Goal: Task Accomplishment & Management: Manage account settings

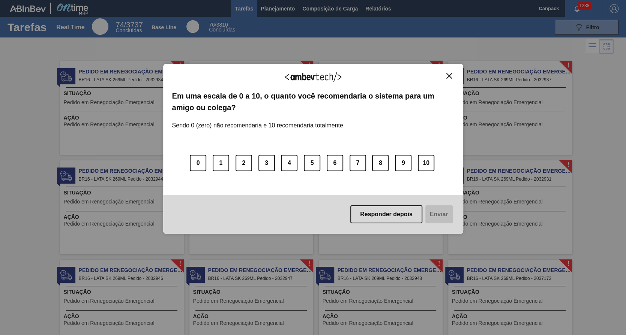
click at [452, 77] on button "Close" at bounding box center [449, 76] width 10 height 6
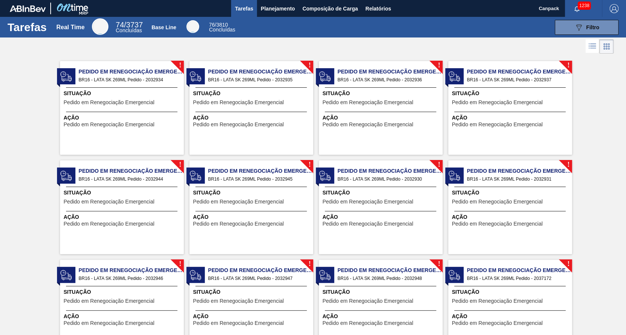
click at [150, 107] on div "Situação Pedido em Renegociação Emergencial" at bounding box center [123, 99] width 118 height 18
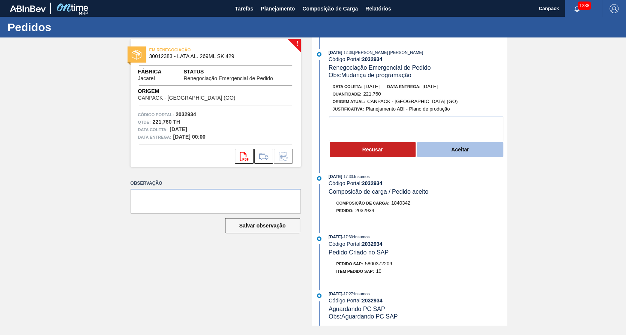
click at [455, 154] on button "Aceitar" at bounding box center [460, 149] width 86 height 15
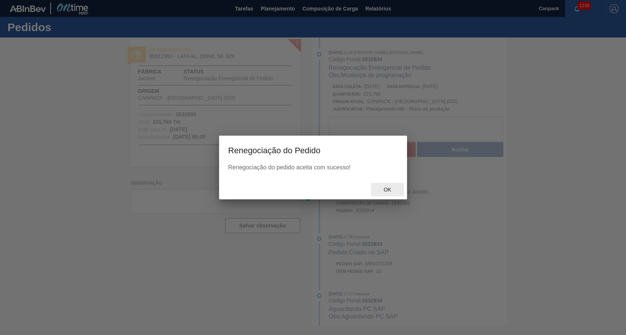
click at [393, 188] on span "Ok" at bounding box center [388, 190] width 20 height 6
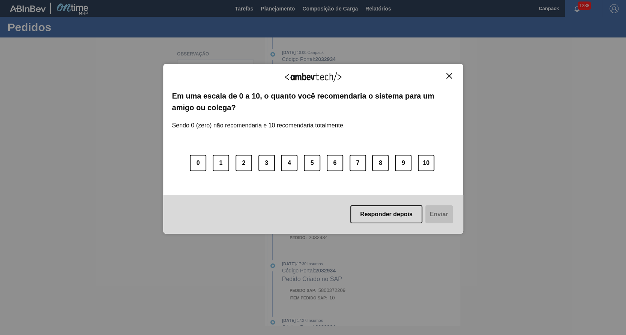
click at [251, 7] on div "Agradecemos seu feedback! Em uma escala de 0 a 10, o quanto você recomendaria o…" at bounding box center [313, 149] width 300 height 314
click at [452, 74] on button "Close" at bounding box center [449, 76] width 10 height 6
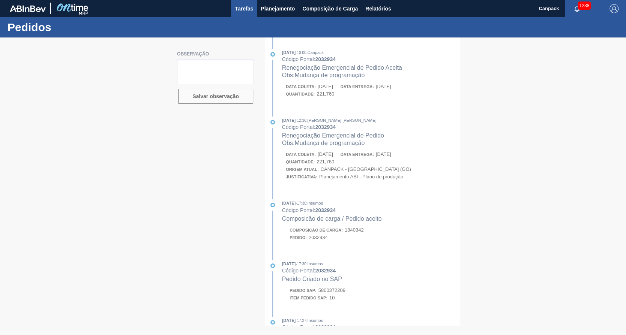
click at [233, 2] on button "Tarefas" at bounding box center [244, 8] width 26 height 17
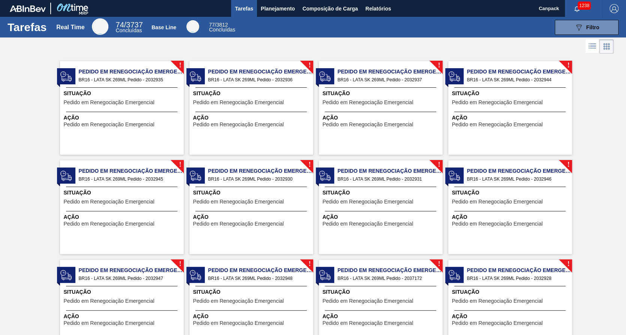
click at [148, 87] on div "! Pedido em Renegociação Emergencial BR16 - LATA SK 269ML Pedido - 2032935 Situ…" at bounding box center [122, 108] width 124 height 94
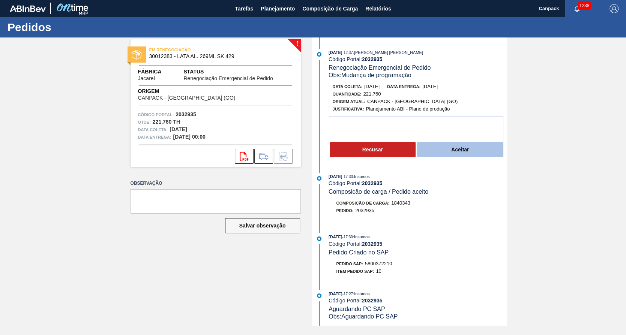
click at [439, 151] on button "Aceitar" at bounding box center [460, 149] width 86 height 15
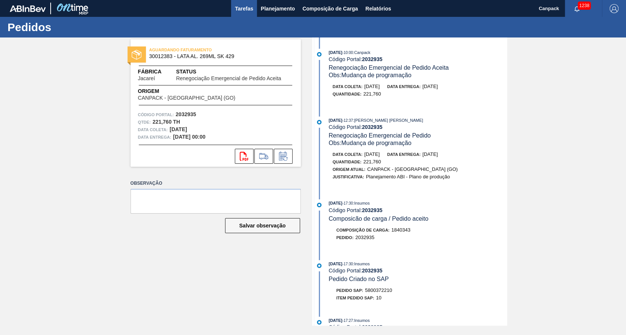
click at [240, 10] on span "Tarefas" at bounding box center [244, 8] width 18 height 9
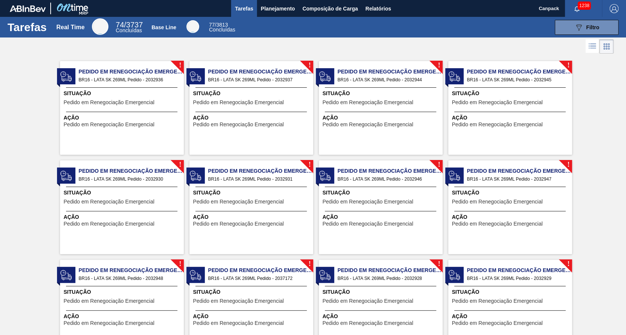
click at [141, 102] on span "Pedido em Renegociação Emergencial" at bounding box center [109, 103] width 91 height 6
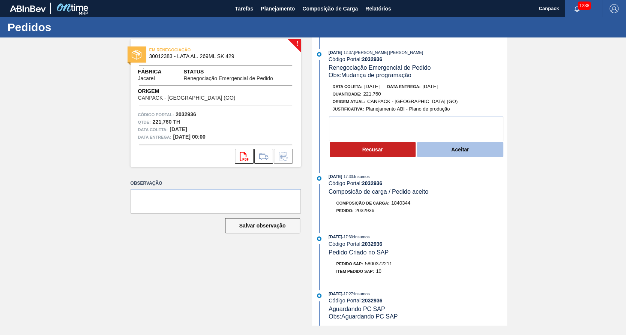
click at [441, 155] on button "Aceitar" at bounding box center [460, 149] width 86 height 15
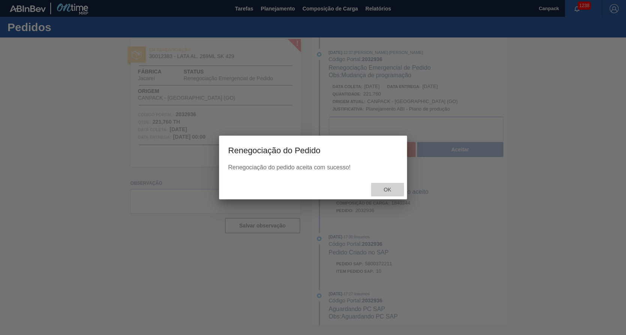
click at [390, 188] on span "Ok" at bounding box center [388, 190] width 20 height 6
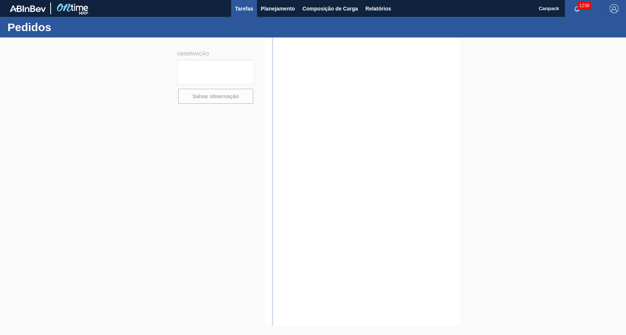
click at [246, 8] on span "Tarefas" at bounding box center [244, 8] width 18 height 9
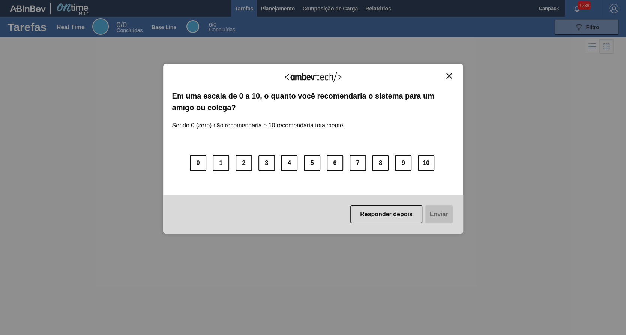
click at [451, 71] on div "Agradecemos seu feedback! Em uma escala de 0 a 10, o quanto você recomendaria o…" at bounding box center [313, 149] width 300 height 170
click at [450, 73] on img "Close" at bounding box center [449, 76] width 6 height 6
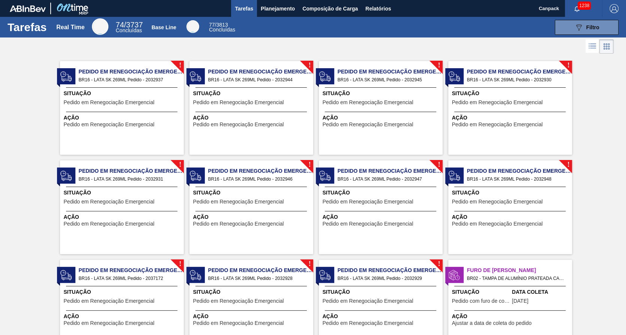
click at [143, 98] on div "Situação Pedido em Renegociação Emergencial" at bounding box center [123, 99] width 118 height 18
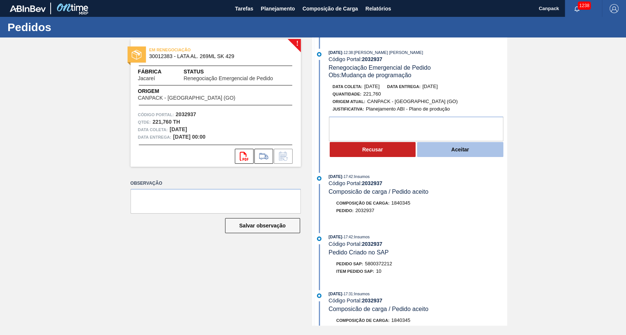
click at [460, 155] on button "Aceitar" at bounding box center [460, 149] width 86 height 15
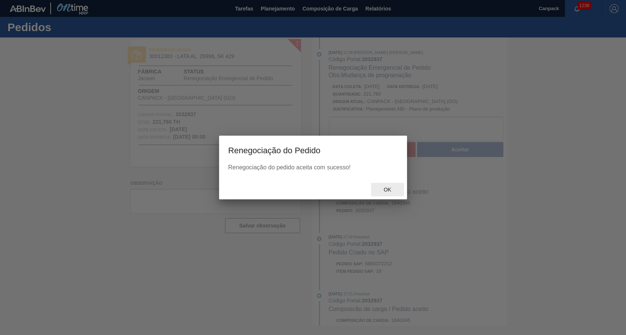
click at [394, 190] on span "Ok" at bounding box center [388, 190] width 20 height 6
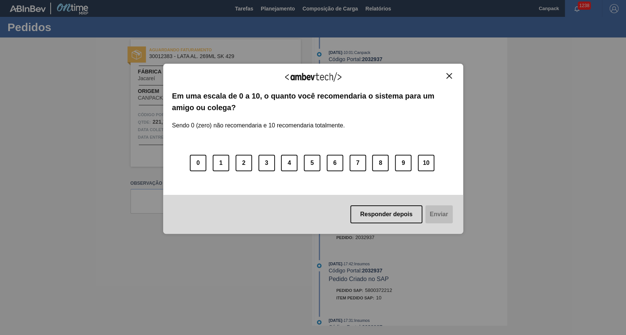
drag, startPoint x: 395, startPoint y: 220, endPoint x: 456, endPoint y: 47, distance: 184.0
click at [455, 47] on div "Agradecemos seu feedback! Em uma escala de 0 a 10, o quanto você recomendaria o…" at bounding box center [313, 149] width 300 height 314
click at [343, 161] on div "0 1 2 3 4 5 6 7 8 9 10" at bounding box center [313, 158] width 282 height 59
click at [337, 162] on button "6" at bounding box center [335, 163] width 17 height 17
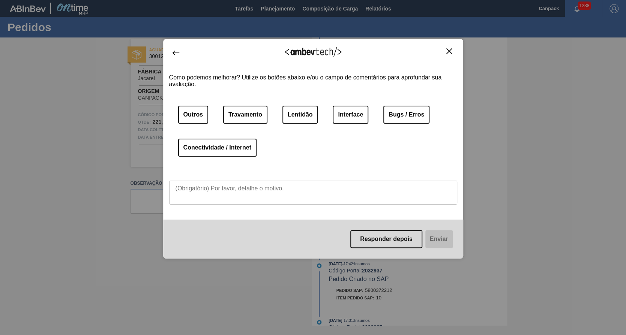
click at [327, 118] on div "Outros Travamento Lentidão Interface Bugs / Erros Conectividade / Internet" at bounding box center [313, 136] width 288 height 60
click at [293, 118] on button "Lentidão" at bounding box center [300, 115] width 36 height 18
click at [252, 194] on textarea at bounding box center [313, 193] width 288 height 24
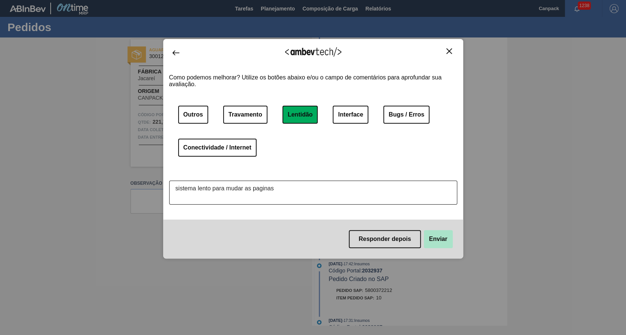
type textarea "sistema lento para mudar as paginas"
click at [447, 243] on button "Enviar" at bounding box center [438, 239] width 29 height 18
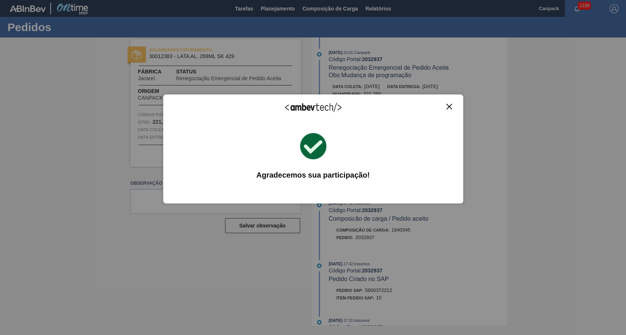
drag, startPoint x: 463, startPoint y: 113, endPoint x: 447, endPoint y: 104, distance: 17.8
click at [462, 112] on div "Agradecemos seu feedback! Em uma escala de 0 a 10, o quanto você recomendaria o…" at bounding box center [313, 167] width 626 height 335
click at [446, 104] on button "Close" at bounding box center [449, 107] width 10 height 6
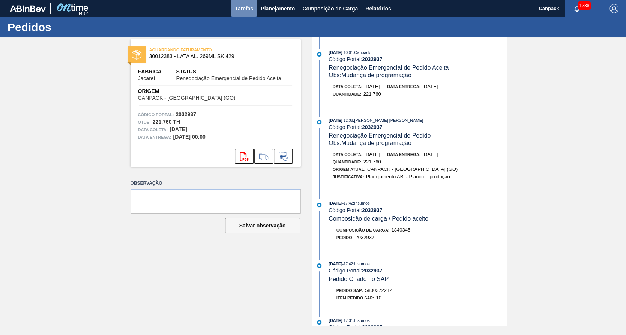
click at [247, 5] on span "Tarefas" at bounding box center [244, 8] width 18 height 9
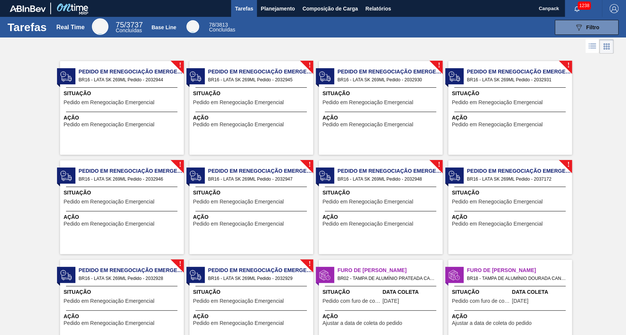
click at [150, 95] on span "Situação" at bounding box center [123, 94] width 118 height 8
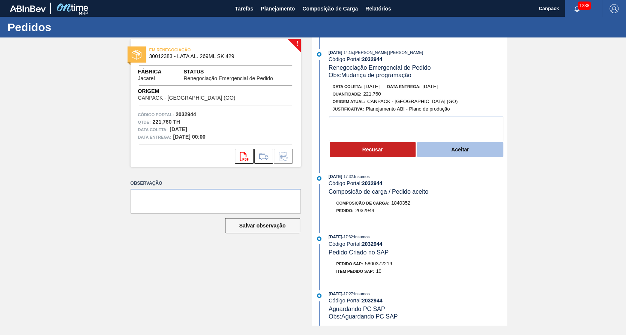
click at [467, 154] on button "Aceitar" at bounding box center [460, 149] width 86 height 15
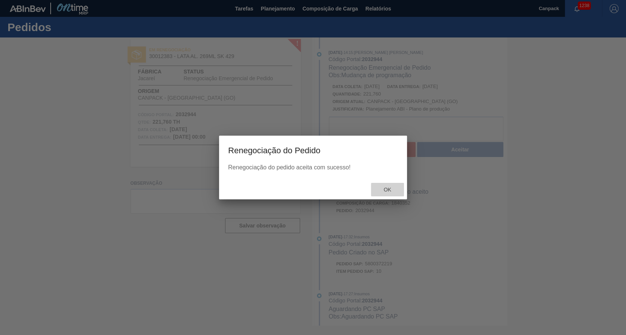
click at [388, 187] on div "Ok" at bounding box center [387, 190] width 33 height 14
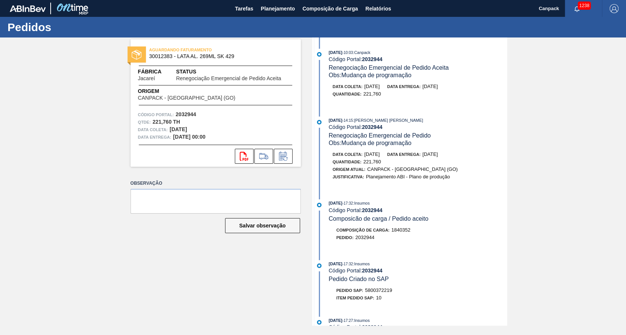
click at [243, 18] on div "Pedidos" at bounding box center [313, 27] width 626 height 21
click at [243, 8] on span "Tarefas" at bounding box center [244, 8] width 18 height 9
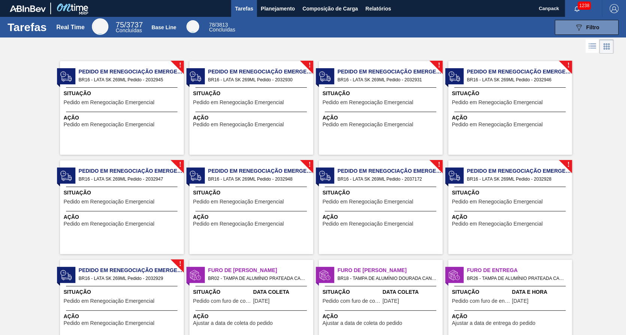
click at [108, 100] on span "Pedido em Renegociação Emergencial" at bounding box center [109, 103] width 91 height 6
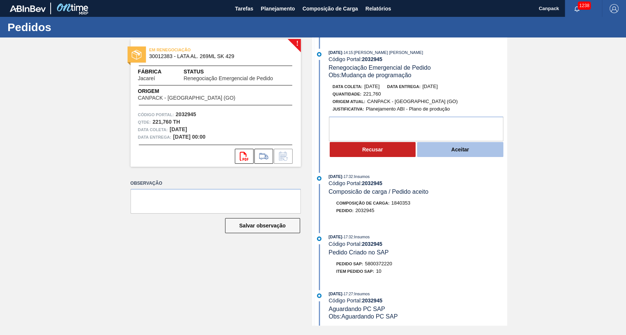
click at [440, 156] on button "Aceitar" at bounding box center [460, 149] width 86 height 15
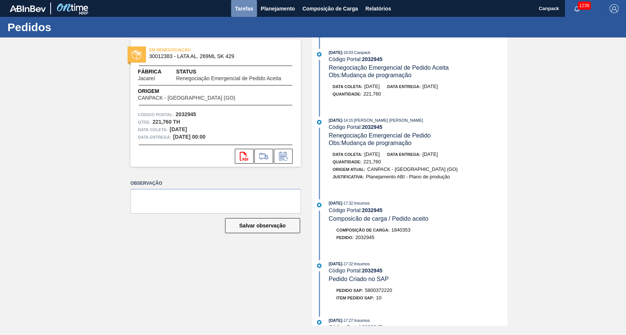
click at [243, 9] on span "Tarefas" at bounding box center [244, 8] width 18 height 9
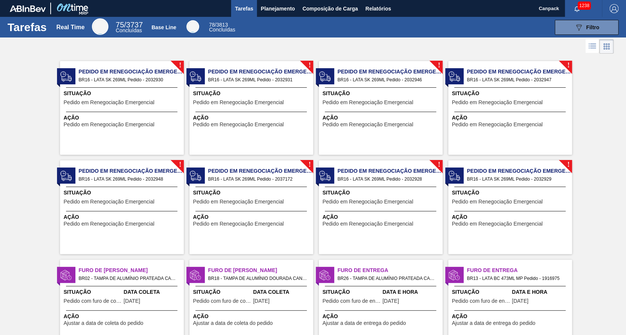
click at [137, 96] on span "Situação" at bounding box center [123, 94] width 118 height 8
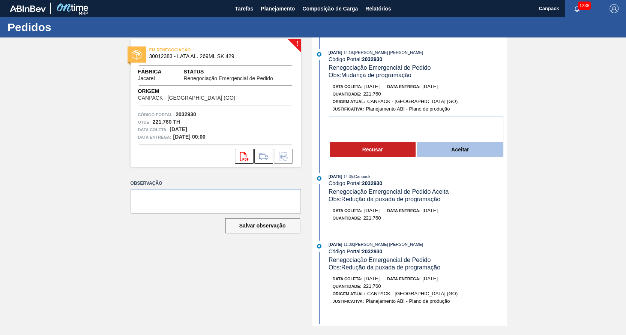
click at [448, 153] on button "Aceitar" at bounding box center [460, 149] width 86 height 15
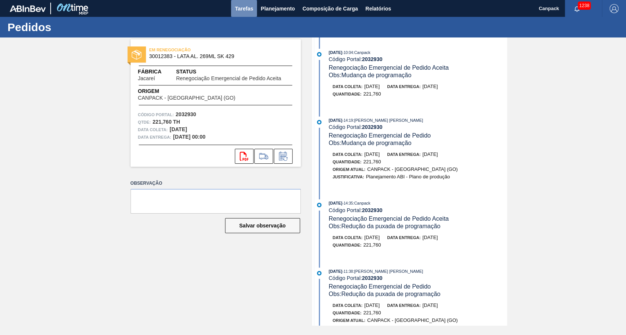
click at [245, 12] on span "Tarefas" at bounding box center [244, 8] width 18 height 9
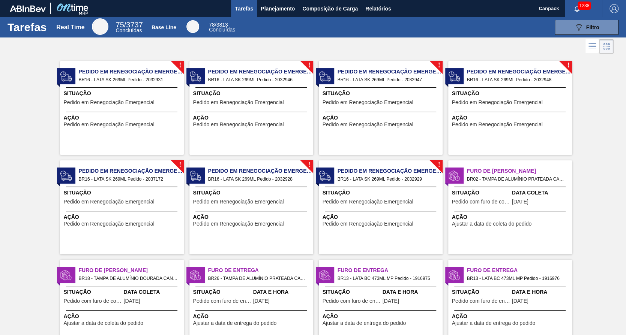
click at [141, 106] on div "Situação Pedido em Renegociação Emergencial" at bounding box center [123, 99] width 118 height 18
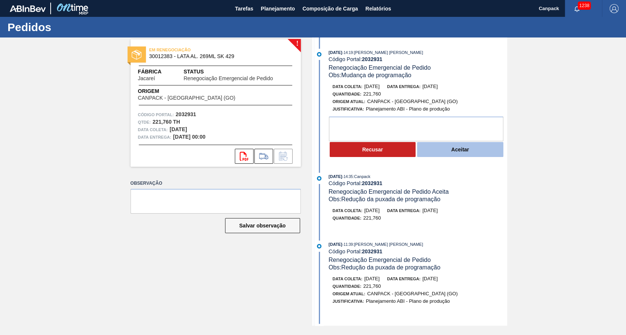
click at [456, 156] on button "Aceitar" at bounding box center [460, 149] width 86 height 15
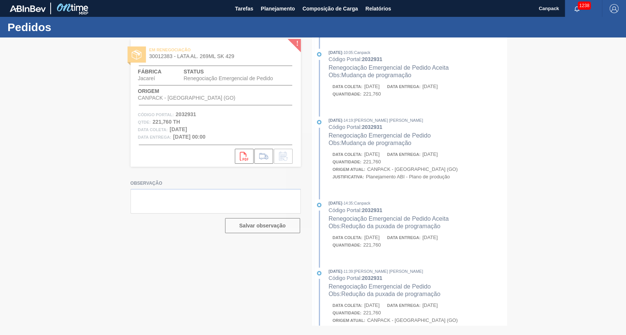
click at [388, 189] on div at bounding box center [313, 187] width 626 height 298
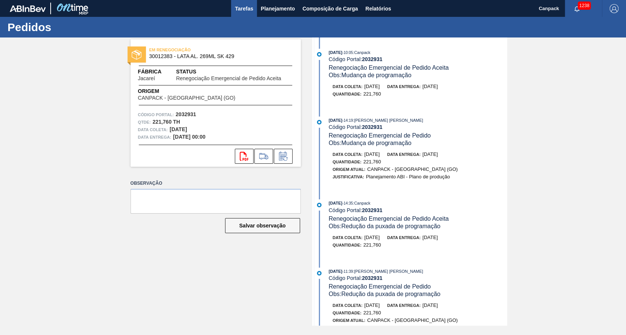
click at [251, 8] on span "Tarefas" at bounding box center [244, 8] width 18 height 9
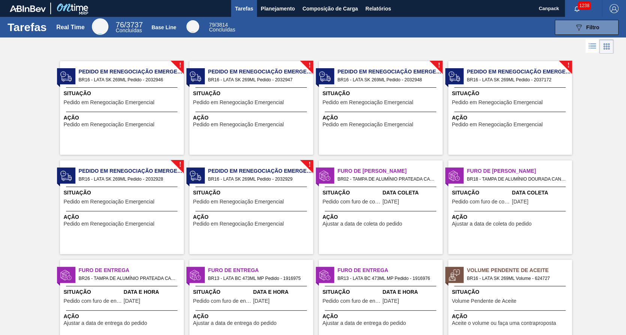
click at [163, 113] on div "Ação Pedido em Renegociação Emergencial" at bounding box center [122, 120] width 124 height 16
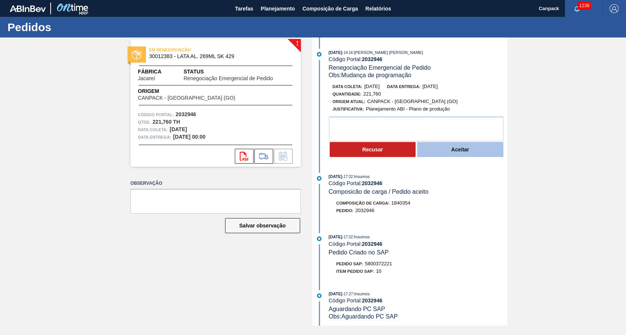
click at [436, 153] on button "Aceitar" at bounding box center [460, 149] width 86 height 15
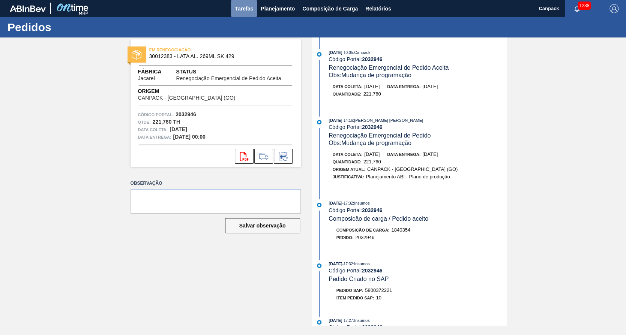
click at [240, 5] on span "Tarefas" at bounding box center [244, 8] width 18 height 9
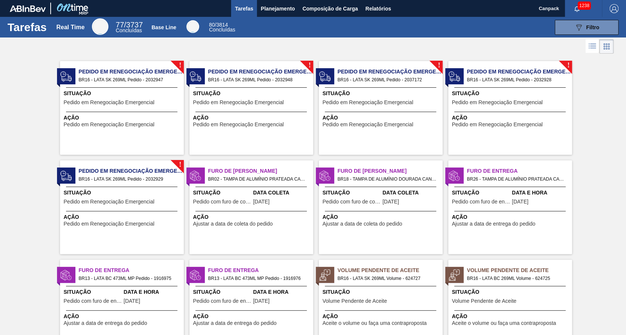
click at [125, 123] on span "Pedido em Renegociação Emergencial" at bounding box center [109, 125] width 91 height 6
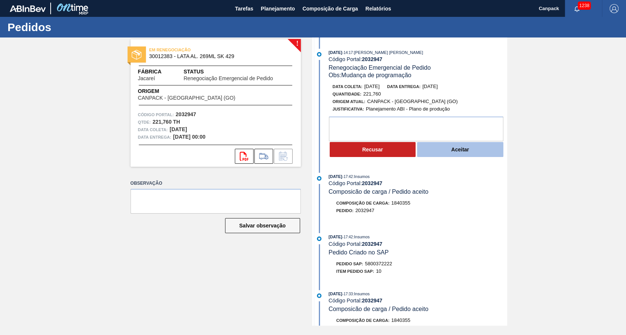
click at [449, 155] on button "Aceitar" at bounding box center [460, 149] width 86 height 15
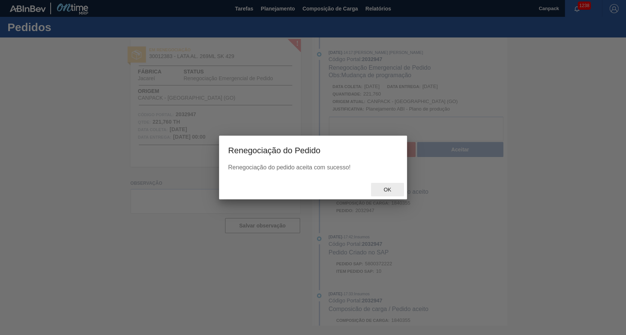
click at [386, 195] on div "Ok" at bounding box center [387, 190] width 33 height 14
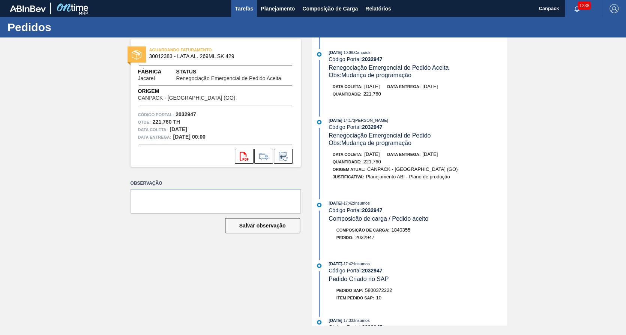
click at [233, 7] on button "Tarefas" at bounding box center [244, 8] width 26 height 17
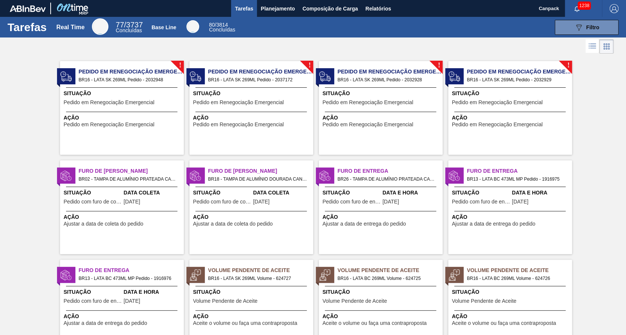
click at [109, 97] on span "Situação" at bounding box center [123, 94] width 118 height 8
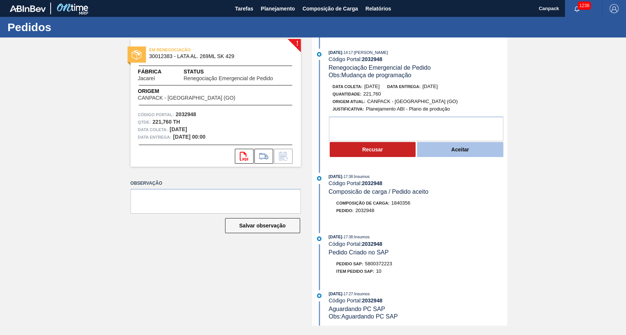
click at [442, 153] on button "Aceitar" at bounding box center [460, 149] width 86 height 15
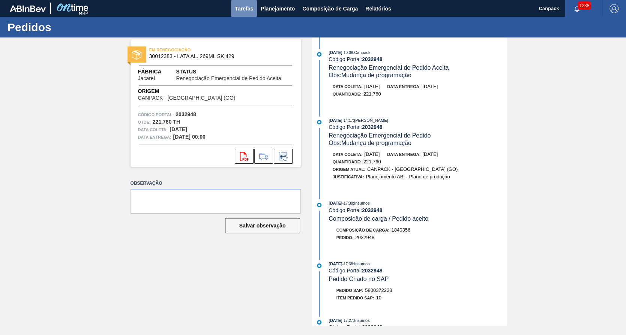
click at [237, 12] on span "Tarefas" at bounding box center [244, 8] width 18 height 9
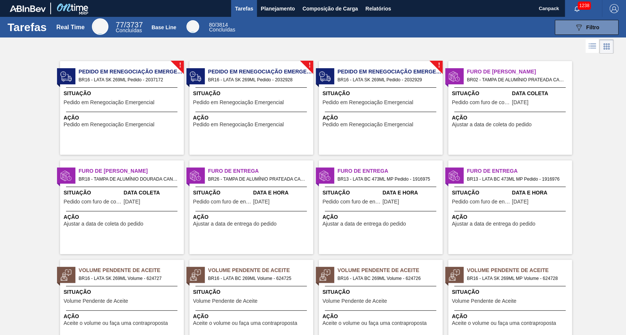
click at [128, 94] on span "Situação" at bounding box center [123, 94] width 118 height 8
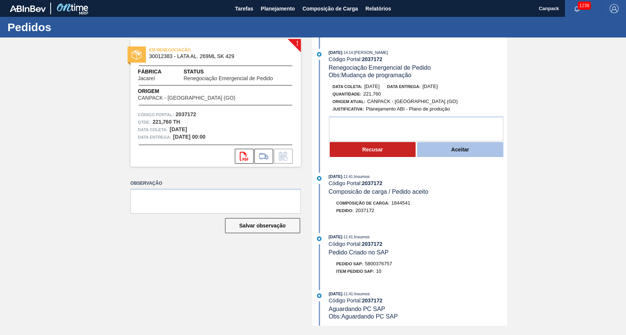
click at [474, 156] on button "Aceitar" at bounding box center [460, 149] width 86 height 15
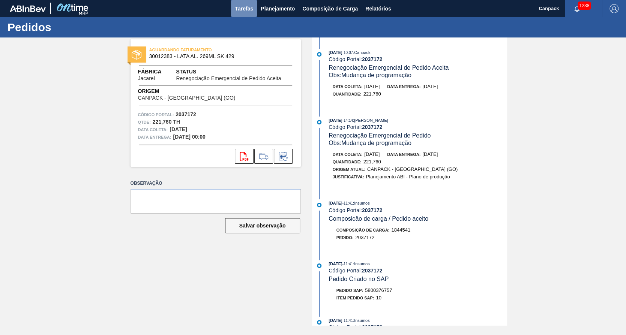
click at [250, 10] on span "Tarefas" at bounding box center [244, 8] width 18 height 9
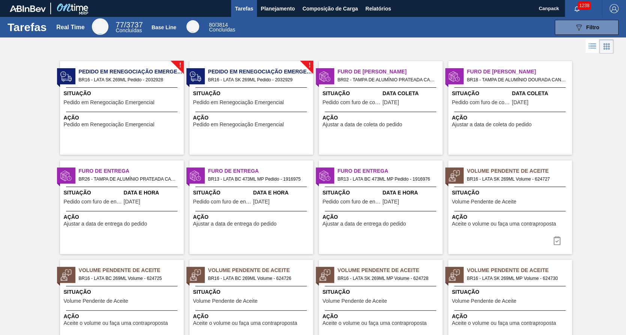
click at [114, 100] on span "Pedido em Renegociação Emergencial" at bounding box center [109, 103] width 91 height 6
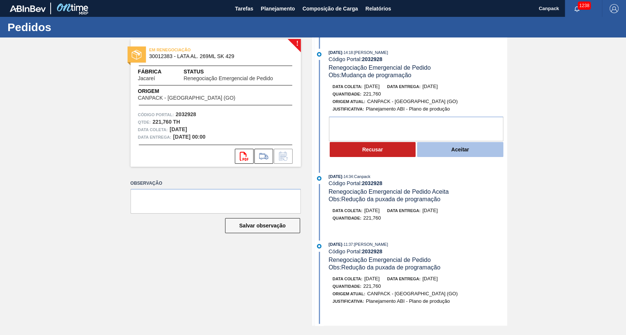
click at [469, 152] on button "Aceitar" at bounding box center [460, 149] width 86 height 15
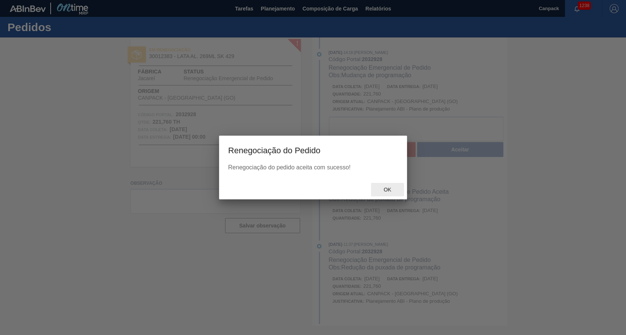
drag, startPoint x: 376, startPoint y: 194, endPoint x: 383, endPoint y: 194, distance: 7.1
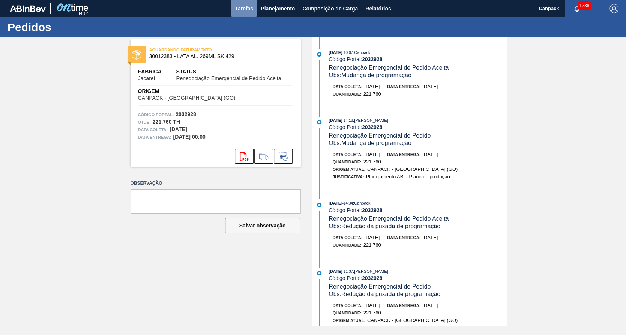
click at [248, 7] on span "Tarefas" at bounding box center [244, 8] width 18 height 9
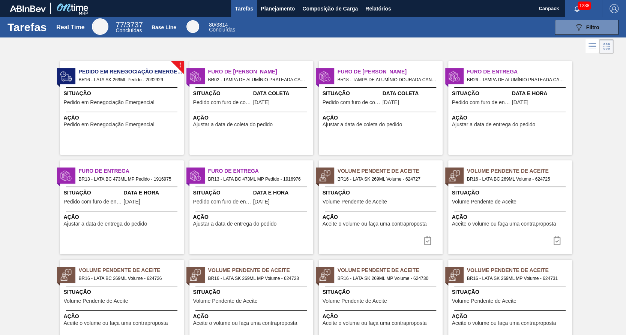
click at [134, 72] on span "Pedido em Renegociação Emergencial" at bounding box center [131, 72] width 105 height 8
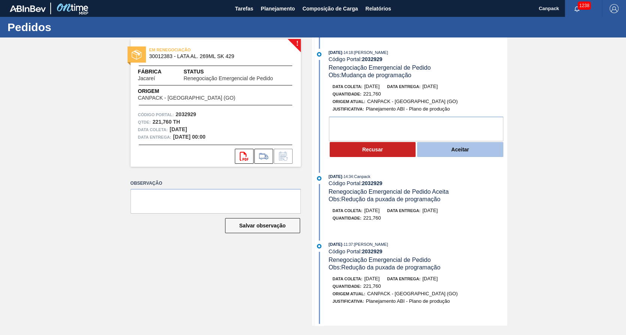
click at [443, 153] on button "Aceitar" at bounding box center [460, 149] width 86 height 15
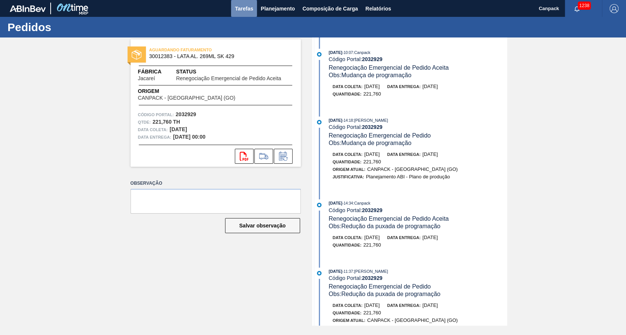
click at [248, 4] on span "Tarefas" at bounding box center [244, 8] width 18 height 9
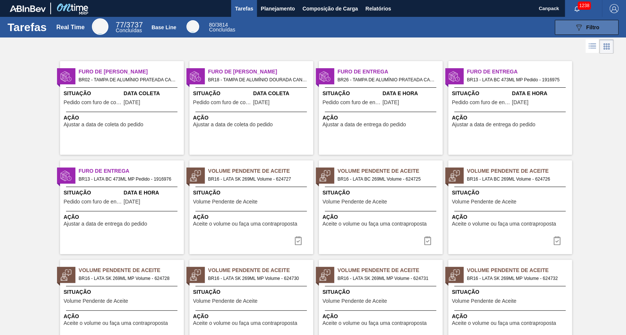
click at [596, 24] on span "Filtro" at bounding box center [592, 27] width 13 height 6
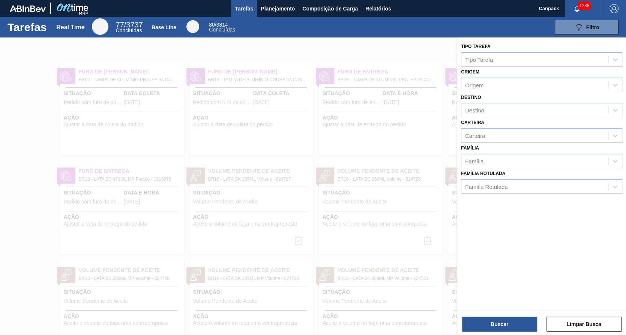
click at [390, 141] on div at bounding box center [313, 205] width 626 height 335
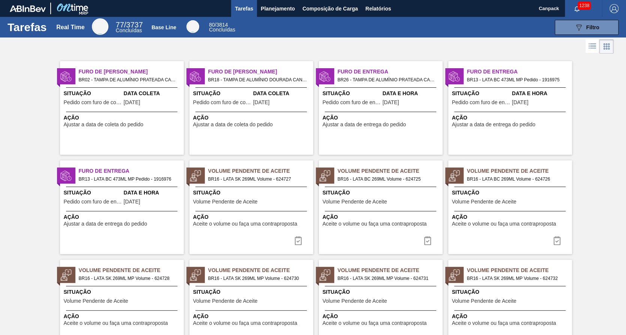
scroll to position [75, 0]
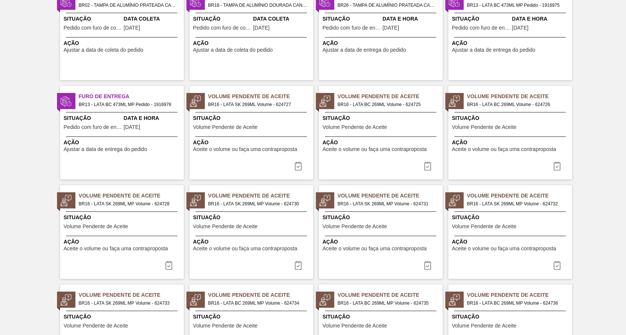
click at [259, 107] on span "BR16 - LATA SK 269ML Volume - 624727" at bounding box center [257, 105] width 99 height 8
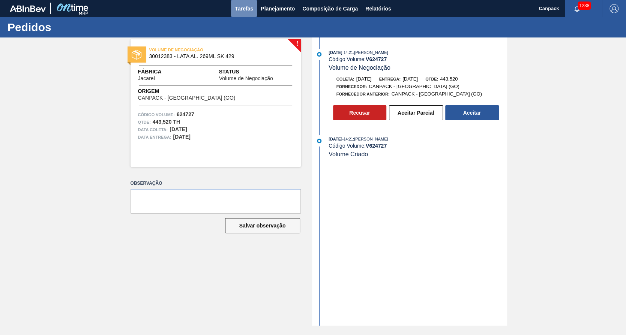
click at [237, 5] on span "Tarefas" at bounding box center [244, 8] width 18 height 9
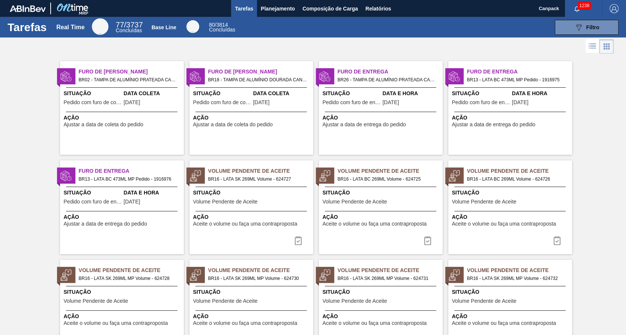
click at [374, 210] on div "Volume Pendente de Aceite BR16 - LATA BC 269ML Volume - 624725 Situação Volume …" at bounding box center [381, 208] width 124 height 94
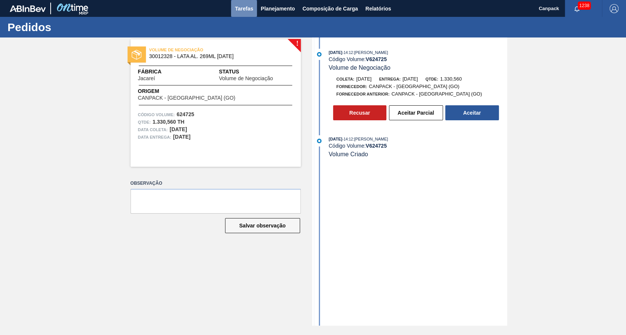
click at [245, 5] on span "Tarefas" at bounding box center [244, 8] width 18 height 9
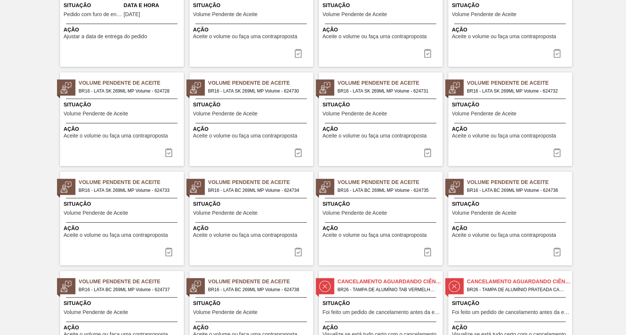
scroll to position [113, 0]
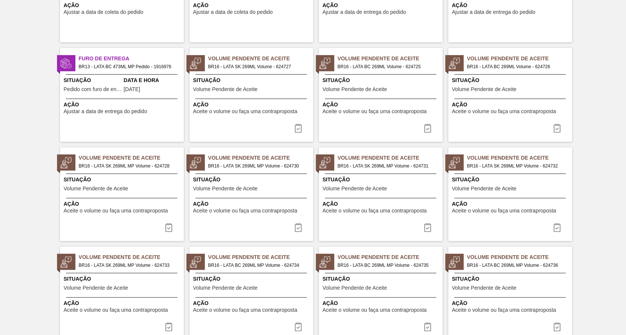
click at [478, 93] on div "Situação Volume Pendente de Aceite" at bounding box center [511, 86] width 118 height 18
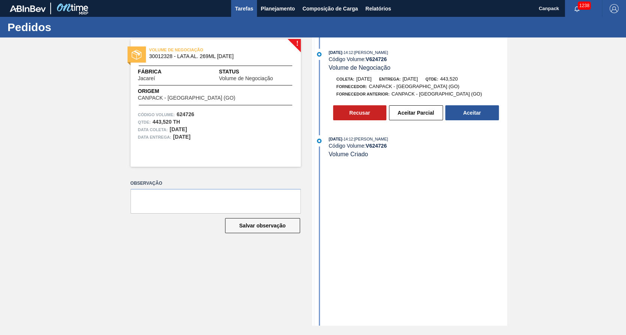
click at [245, 4] on span "Tarefas" at bounding box center [244, 8] width 18 height 9
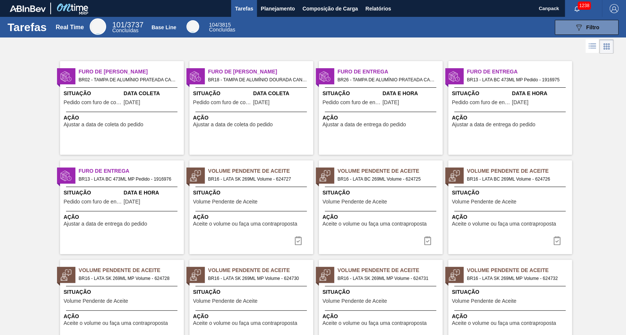
click at [365, 205] on div "Situação Volume Pendente de Aceite" at bounding box center [382, 198] width 118 height 18
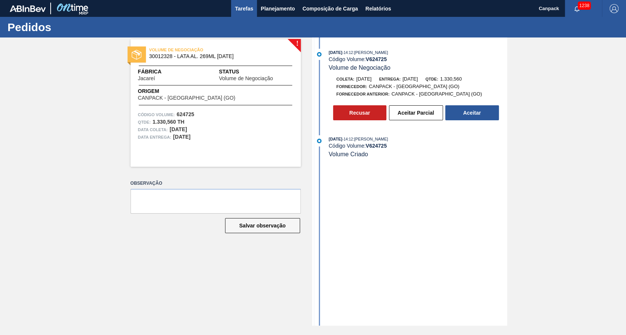
click at [246, 7] on span "Tarefas" at bounding box center [244, 8] width 18 height 9
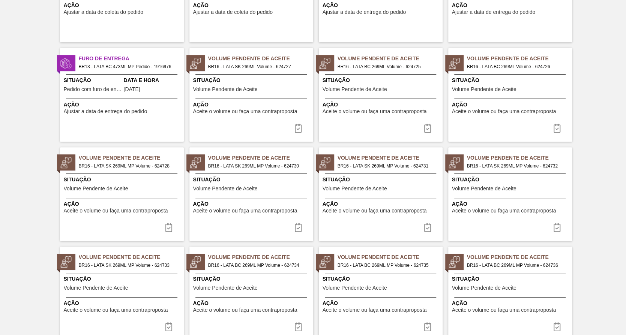
scroll to position [150, 0]
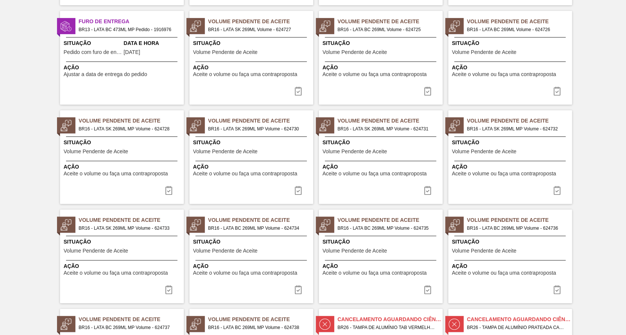
click at [111, 161] on div "Ação Aceite o volume ou faça uma contraproposta" at bounding box center [122, 169] width 124 height 16
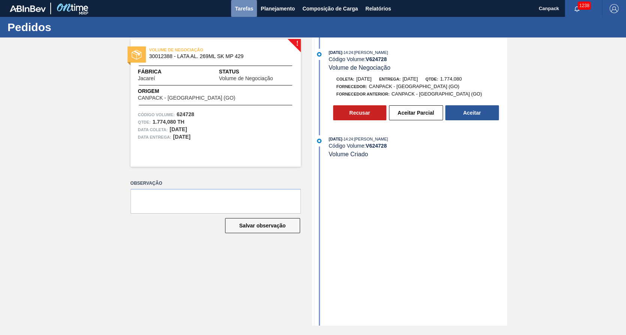
click at [250, 12] on span "Tarefas" at bounding box center [244, 8] width 18 height 9
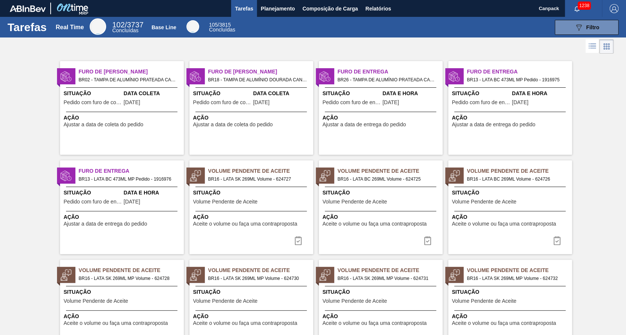
scroll to position [75, 0]
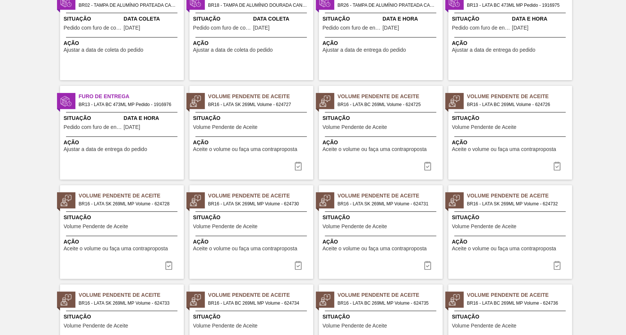
click at [226, 227] on span "Volume Pendente de Aceite" at bounding box center [225, 227] width 65 height 6
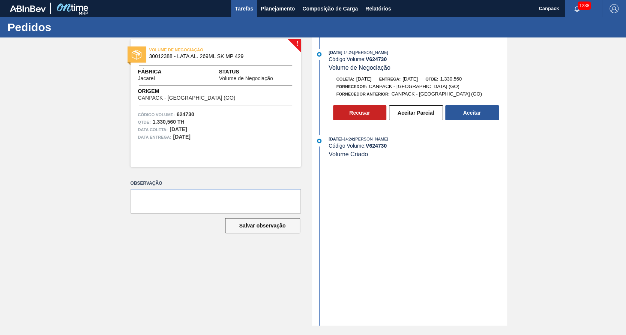
click at [247, 9] on span "Tarefas" at bounding box center [244, 8] width 18 height 9
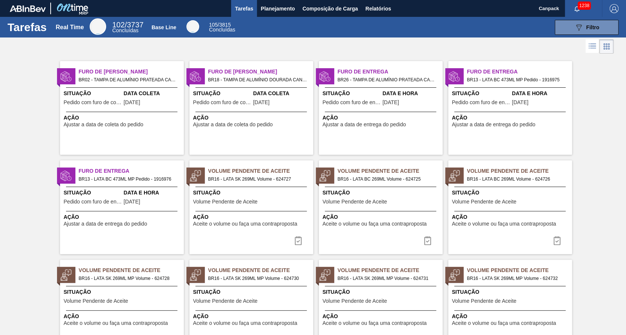
scroll to position [38, 0]
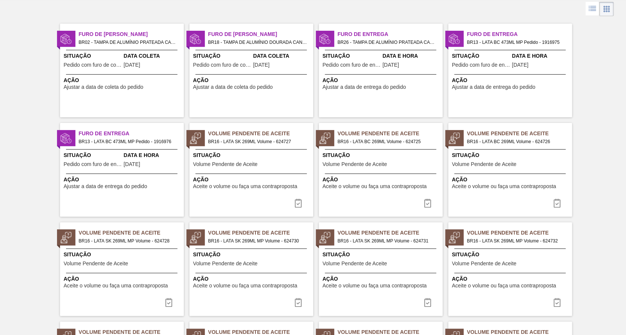
click at [374, 266] on span "Volume Pendente de Aceite" at bounding box center [355, 264] width 65 height 6
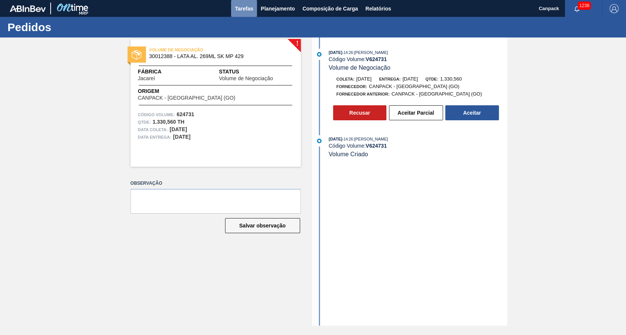
click at [246, 10] on span "Tarefas" at bounding box center [244, 8] width 18 height 9
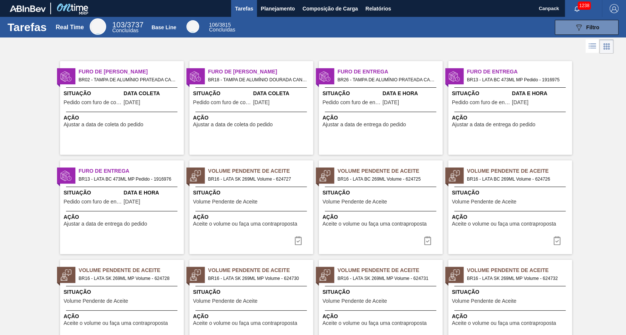
scroll to position [75, 0]
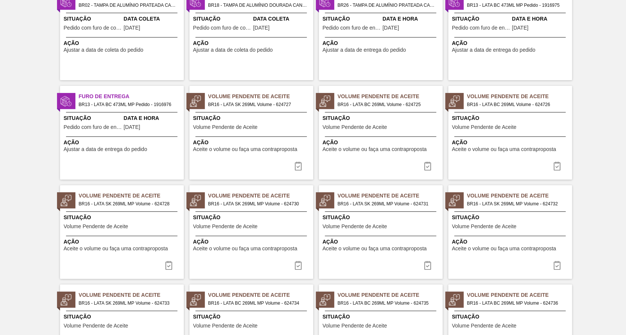
click at [491, 225] on span "Volume Pendente de Aceite" at bounding box center [484, 227] width 65 height 6
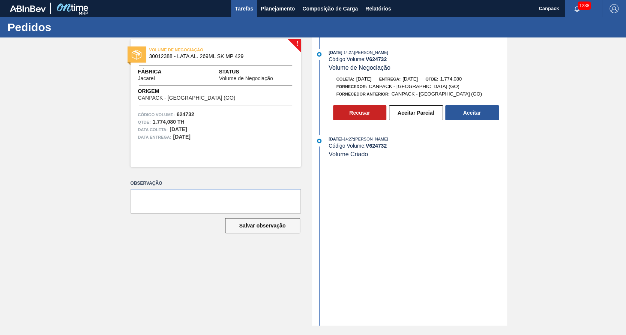
click at [249, 5] on span "Tarefas" at bounding box center [244, 8] width 18 height 9
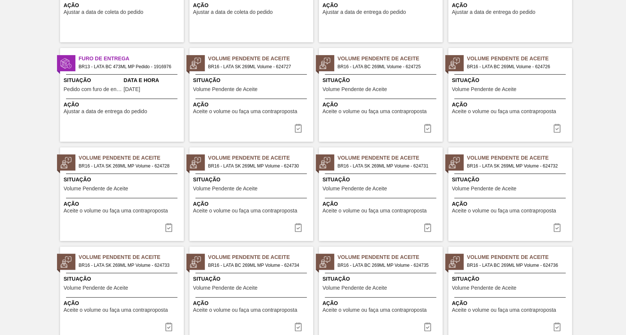
scroll to position [150, 0]
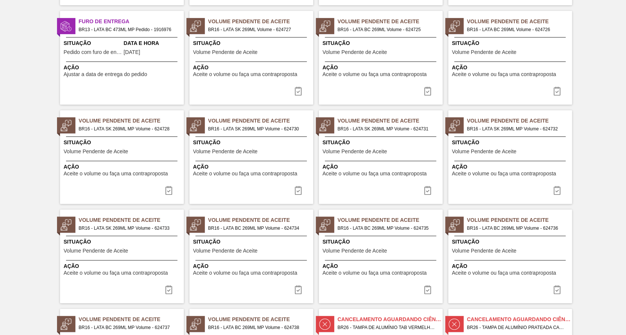
click at [122, 232] on div "Volume Pendente de Aceite BR16 - LATA SK 269ML MP Volume - 624733 Situação Volu…" at bounding box center [122, 257] width 124 height 94
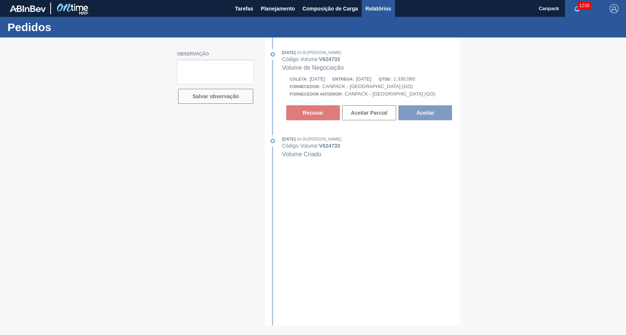
click at [373, 10] on span "Relatórios" at bounding box center [378, 8] width 26 height 9
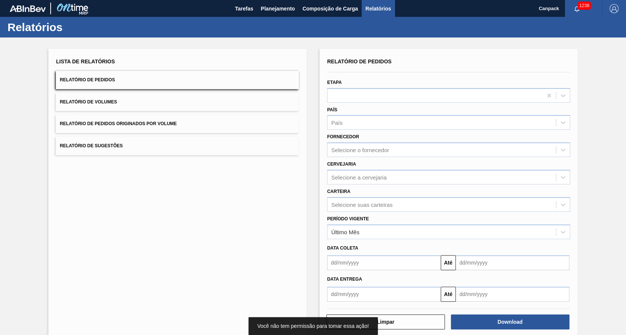
click at [155, 107] on button "Relatório de Volumes" at bounding box center [177, 102] width 243 height 18
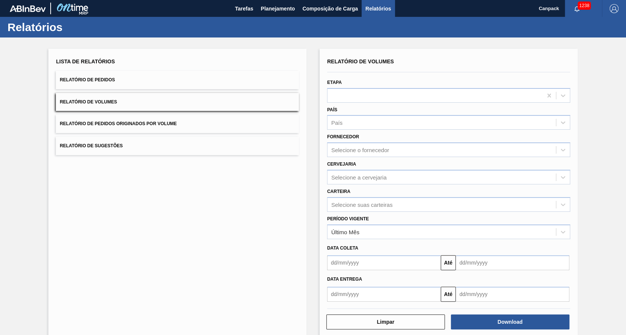
click at [401, 264] on input "text" at bounding box center [384, 262] width 114 height 15
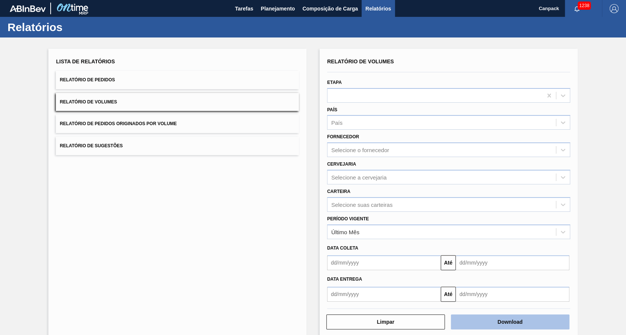
click at [483, 323] on button "Download" at bounding box center [510, 322] width 119 height 15
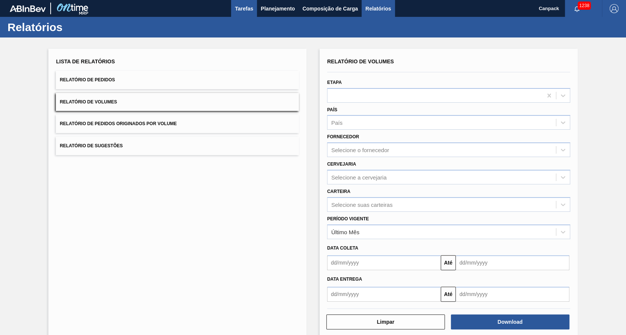
click at [238, 15] on button "Tarefas" at bounding box center [244, 8] width 26 height 17
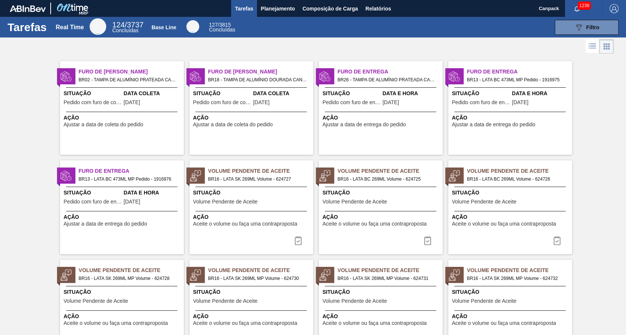
click at [594, 45] on icon at bounding box center [592, 46] width 9 height 9
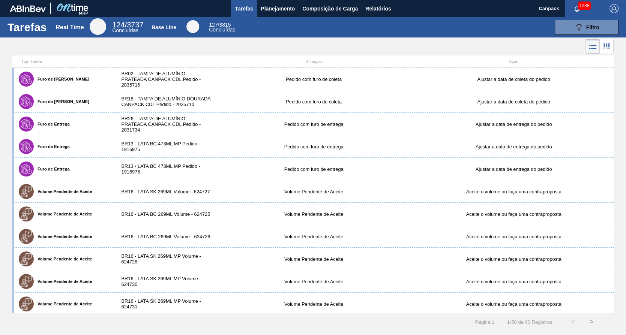
scroll to position [188, 0]
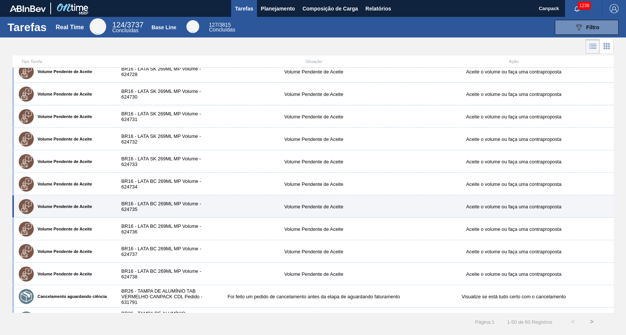
click at [259, 211] on div "Volume Pendente de Aceite BR16 - LATA BC 269ML MP Volume - 624735 Volume Penden…" at bounding box center [312, 206] width 601 height 23
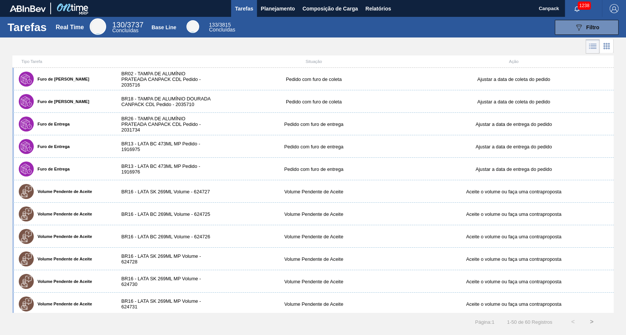
click at [610, 48] on icon at bounding box center [606, 46] width 9 height 9
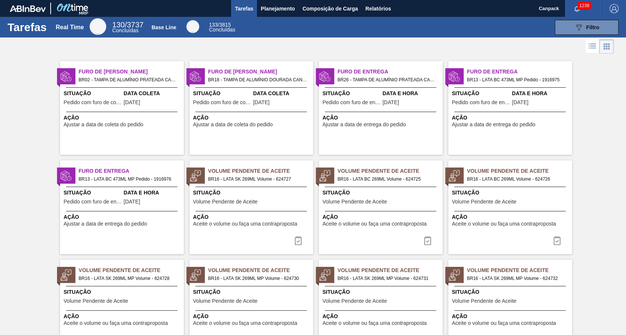
click at [592, 48] on icon at bounding box center [593, 48] width 6 height 0
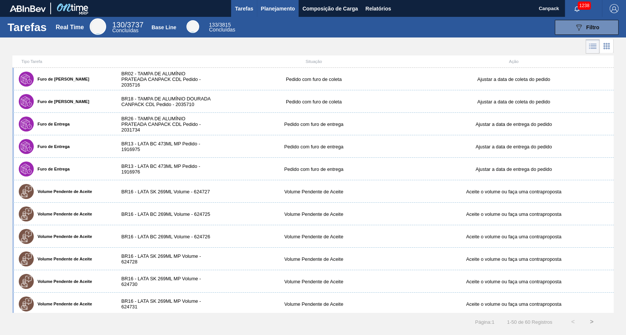
click at [277, 4] on span "Planejamento" at bounding box center [278, 8] width 34 height 9
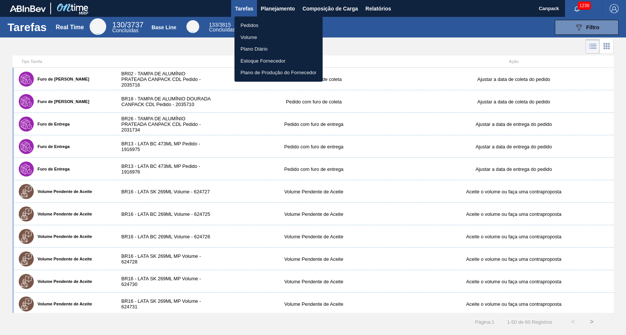
click at [263, 36] on li "Volume" at bounding box center [278, 38] width 88 height 12
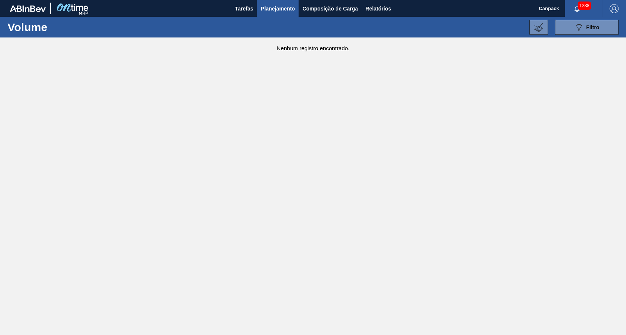
click at [273, 13] on button "Planejamento" at bounding box center [278, 8] width 42 height 17
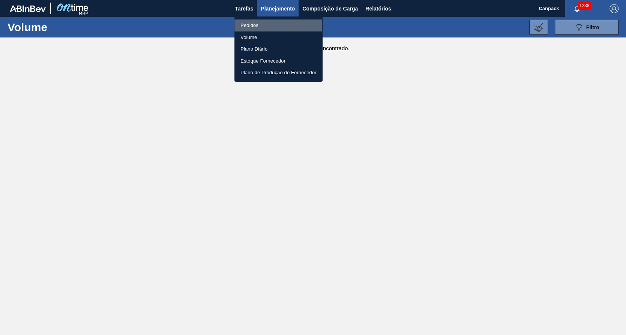
click at [267, 24] on li "Pedidos" at bounding box center [278, 26] width 88 height 12
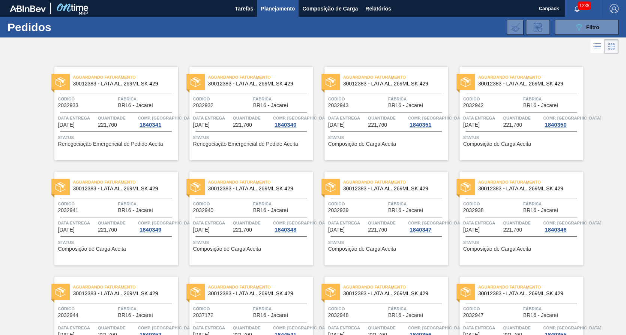
click at [269, 5] on span "Planejamento" at bounding box center [278, 8] width 34 height 9
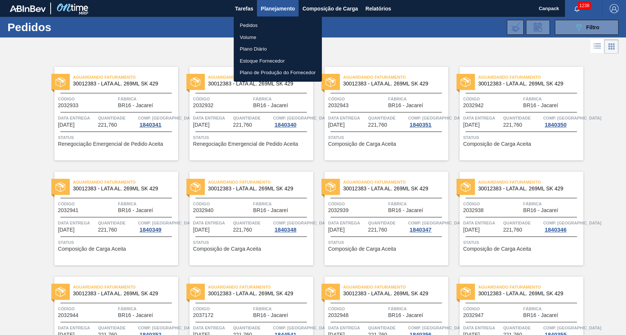
click at [275, 26] on li "Pedidos" at bounding box center [278, 26] width 88 height 12
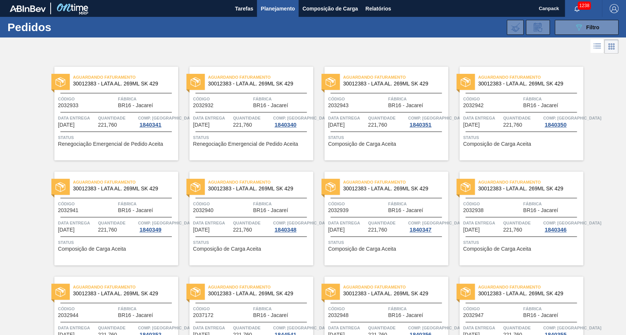
click at [279, 8] on span "Planejamento" at bounding box center [278, 8] width 34 height 9
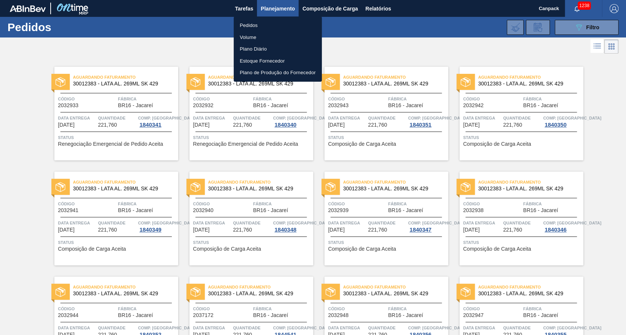
click at [249, 7] on div at bounding box center [313, 167] width 626 height 335
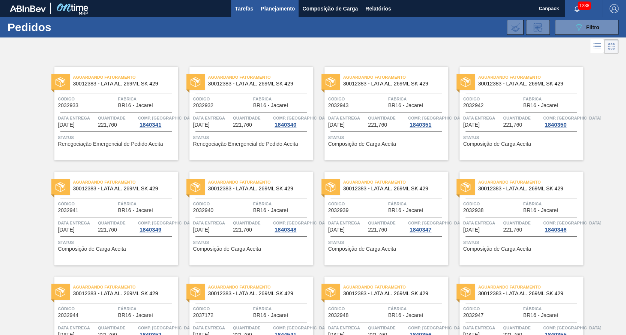
click at [248, 8] on span "Tarefas" at bounding box center [244, 8] width 18 height 9
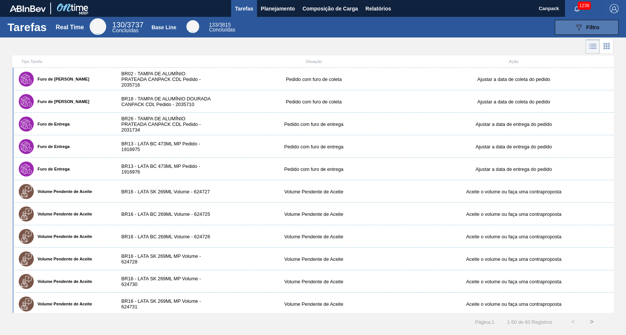
click at [578, 28] on icon "089F7B8B-B2A5-4AFE-B5C0-19BA573D28AC" at bounding box center [578, 27] width 9 height 9
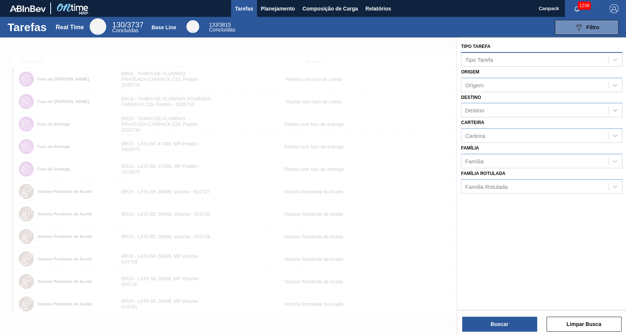
click at [515, 64] on div "Tipo Tarefa" at bounding box center [534, 59] width 147 height 11
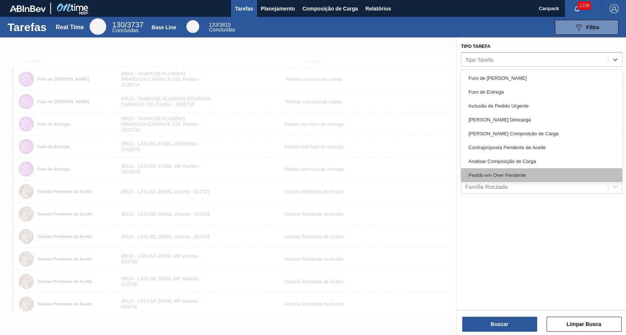
scroll to position [75, 0]
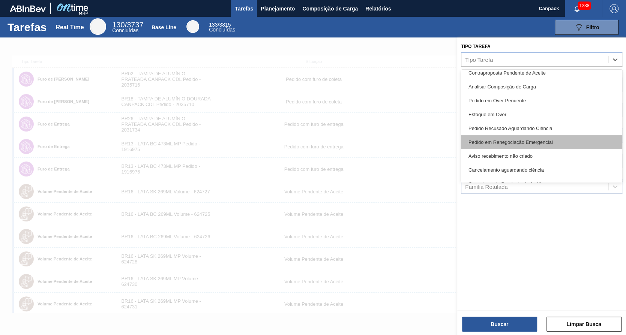
click at [523, 144] on div "Pedido em Renegociação Emergencial" at bounding box center [541, 142] width 161 height 14
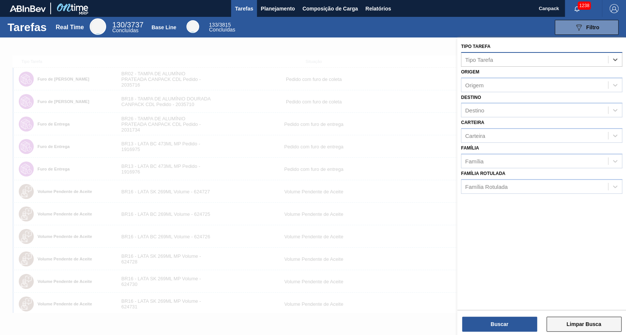
click at [557, 324] on button "Limpar Busca" at bounding box center [583, 324] width 75 height 15
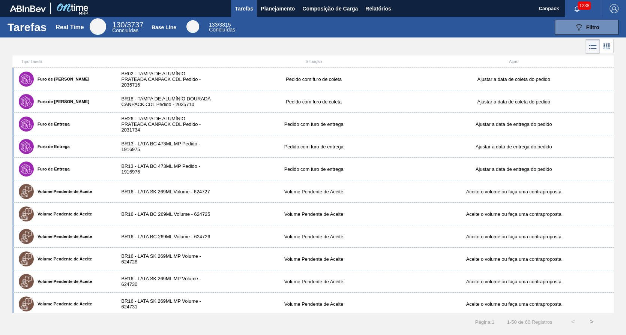
click at [605, 44] on icon at bounding box center [604, 44] width 2 height 2
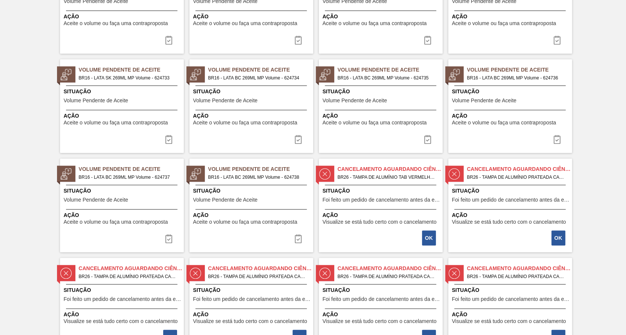
scroll to position [262, 0]
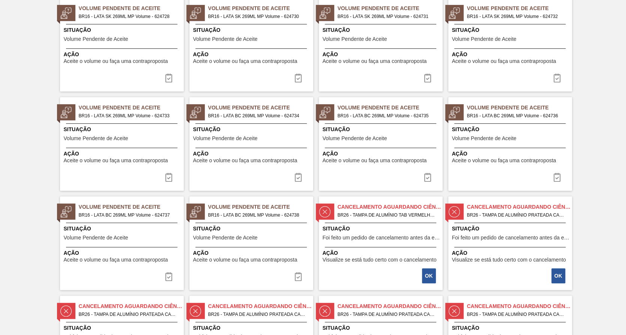
click at [370, 221] on div "Cancelamento aguardando ciência BR26 - TAMPA DE ALUMÍNIO TAB VERMELHO CANPACK C…" at bounding box center [381, 244] width 124 height 94
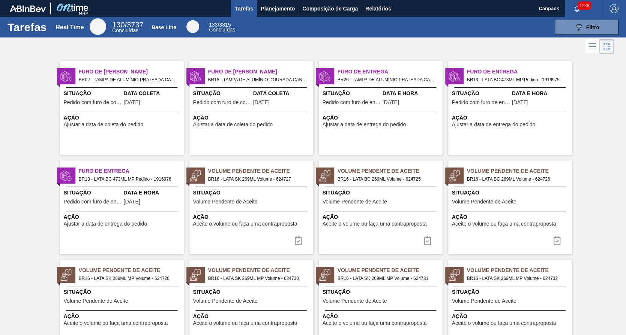
click at [590, 46] on icon at bounding box center [592, 46] width 9 height 9
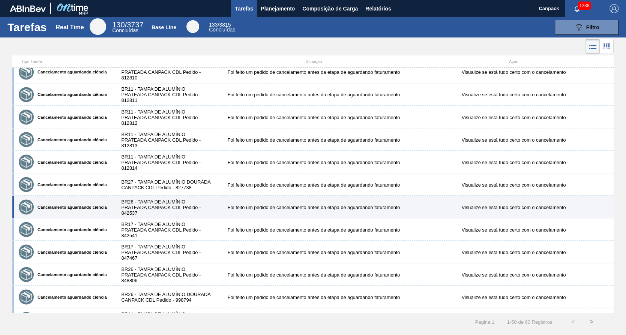
scroll to position [880, 0]
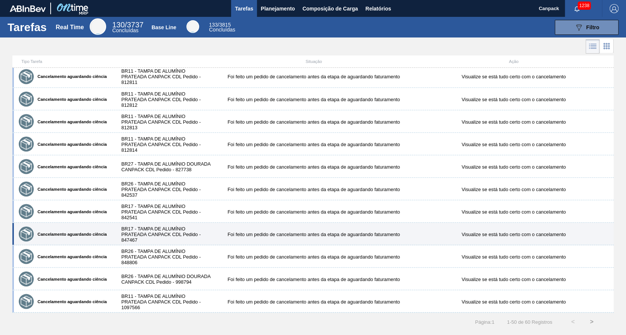
click at [539, 237] on div "Cancelamento aguardando ciência BR17 - TAMPA DE ALUMÍNIO PRATEADA CANPACK CDL P…" at bounding box center [312, 234] width 601 height 23
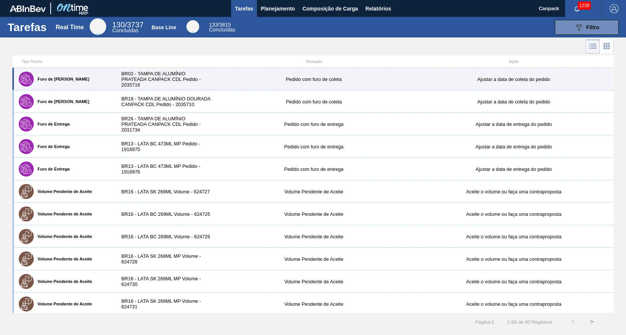
click at [470, 87] on div "Furo de Coleta BR02 - TAMPA DE ALUMÍNIO PRATEADA CANPACK CDL Pedido - 2035716 P…" at bounding box center [312, 79] width 601 height 23
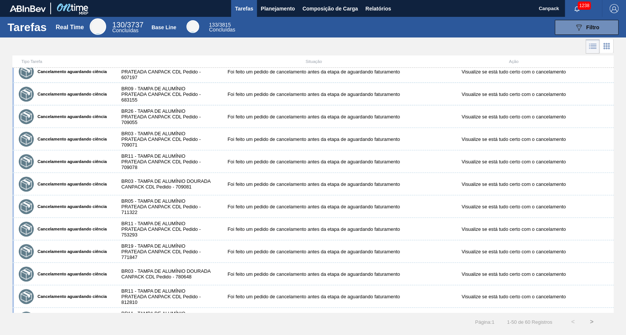
scroll to position [880, 0]
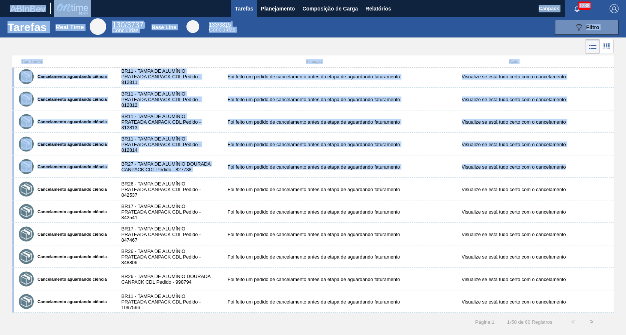
click at [626, 0] on html "Tarefas Planejamento Composição de Carga Relatórios Canpack 1238 Marcar todas c…" at bounding box center [313, 0] width 626 height 0
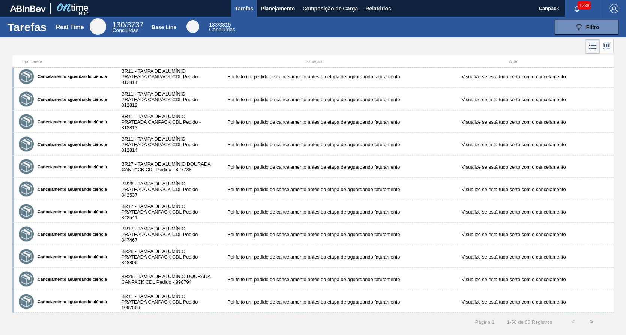
click at [0, 0] on html "Tarefas Planejamento Composição de Carga Relatórios Canpack 1238 Marcar todas c…" at bounding box center [313, 0] width 626 height 0
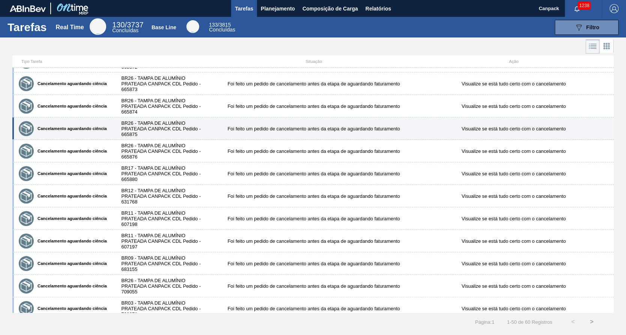
scroll to position [168, 0]
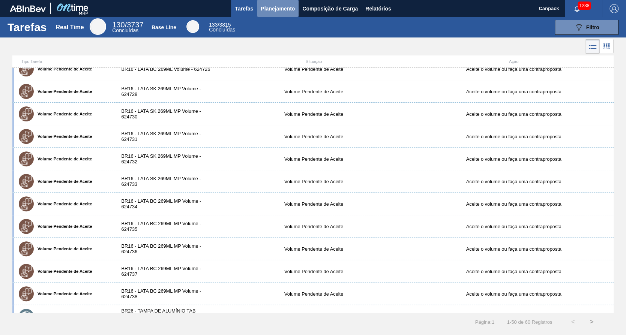
click at [279, 3] on button "Planejamento" at bounding box center [278, 8] width 42 height 17
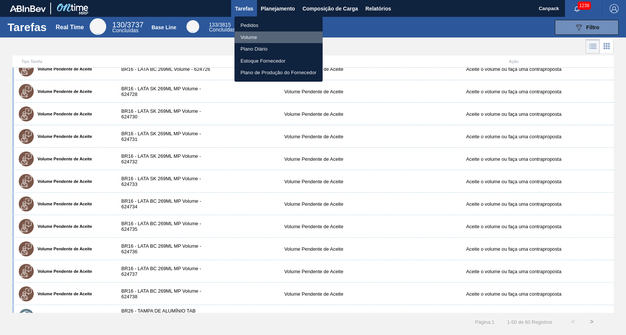
click at [283, 38] on li "Volume" at bounding box center [278, 38] width 88 height 12
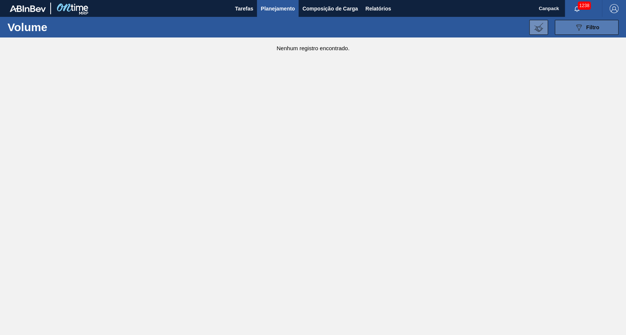
click at [595, 25] on span "Filtro" at bounding box center [592, 27] width 13 height 6
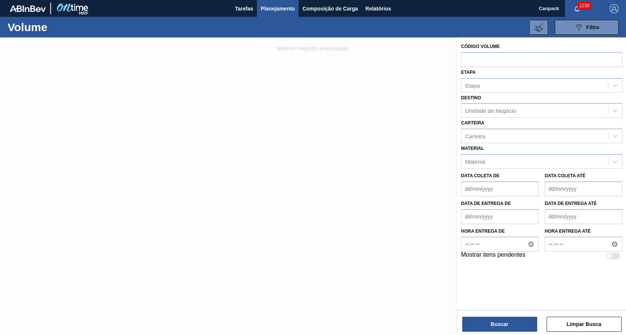
click at [283, 92] on div at bounding box center [313, 205] width 626 height 335
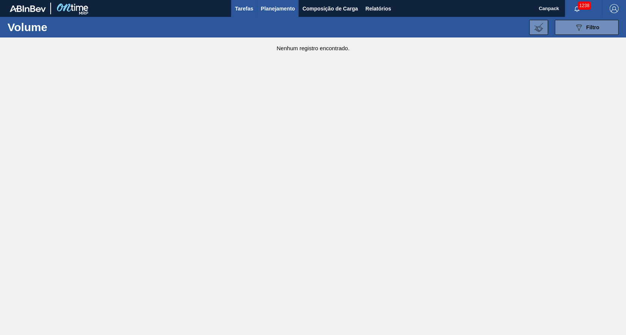
click at [245, 9] on span "Tarefas" at bounding box center [244, 8] width 18 height 9
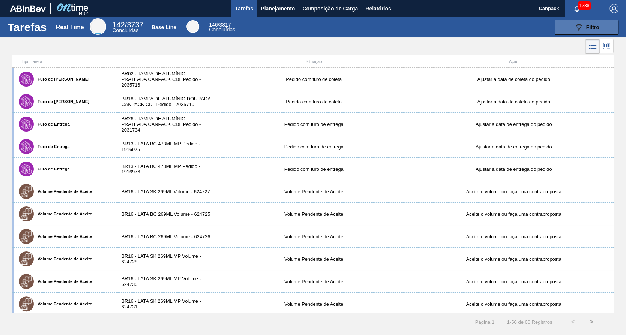
click at [599, 33] on button "089F7B8B-B2A5-4AFE-B5C0-19BA573D28AC Filtro" at bounding box center [587, 27] width 64 height 15
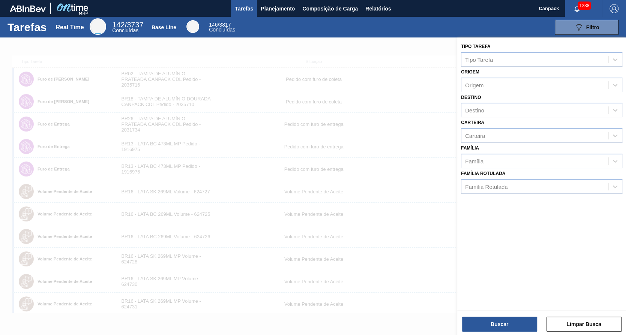
click at [276, 64] on div at bounding box center [313, 205] width 626 height 335
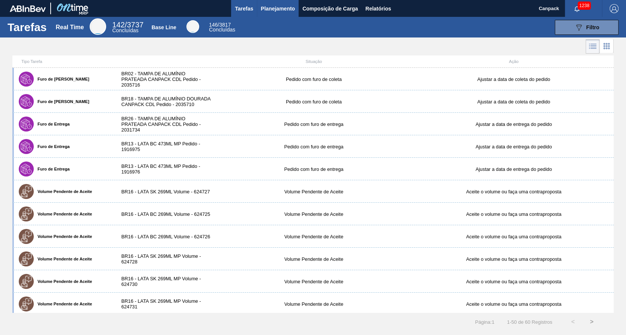
click at [283, 7] on span "Planejamento" at bounding box center [278, 8] width 34 height 9
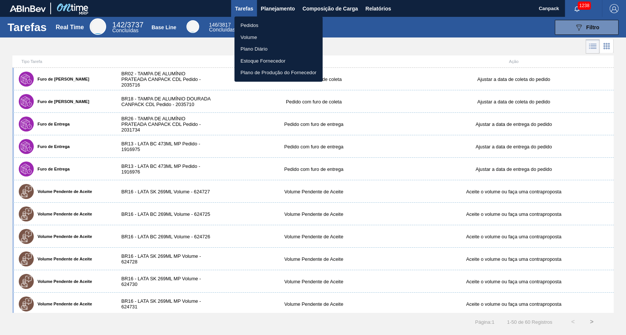
click at [263, 36] on li "Volume" at bounding box center [278, 38] width 88 height 12
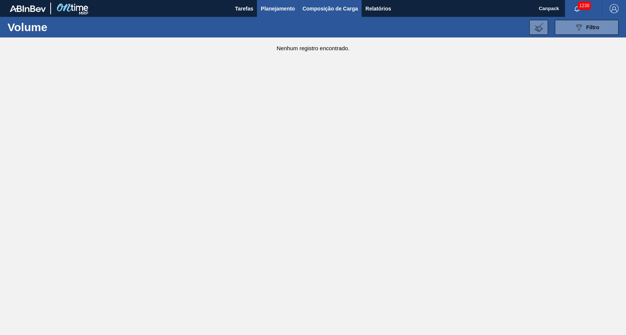
click at [342, 6] on span "Composição de Carga" at bounding box center [330, 8] width 56 height 9
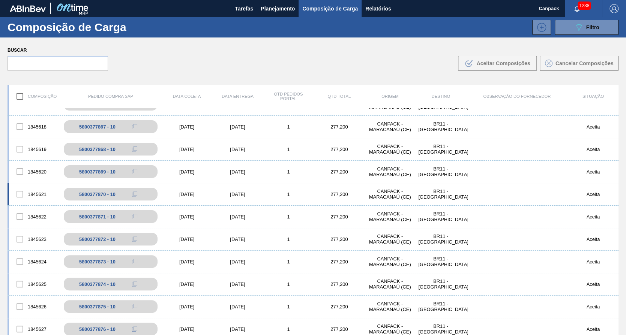
scroll to position [863, 0]
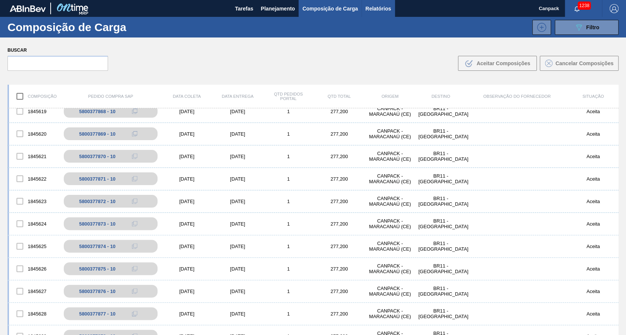
click at [377, 11] on span "Relatórios" at bounding box center [378, 8] width 26 height 9
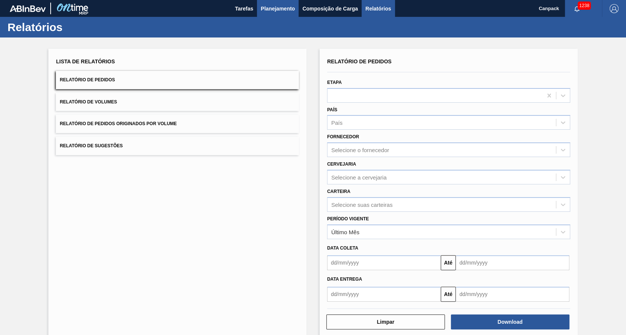
click at [273, 6] on span "Planejamento" at bounding box center [278, 8] width 34 height 9
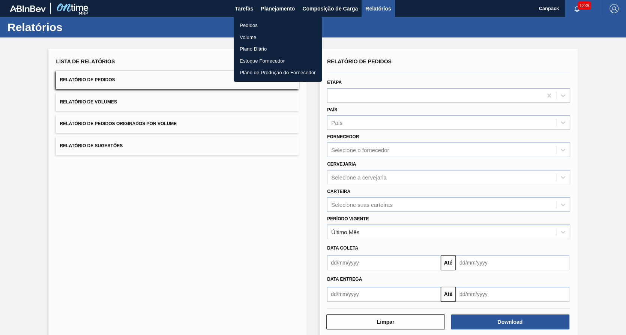
click at [251, 37] on li "Volume" at bounding box center [278, 38] width 88 height 12
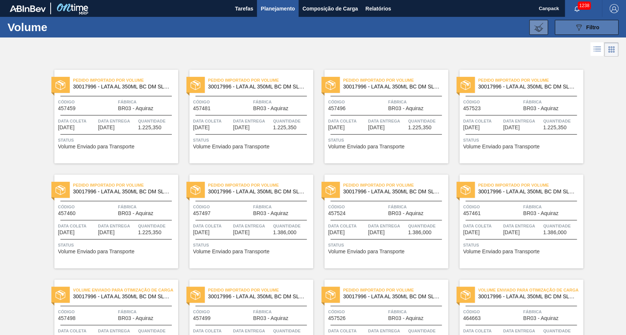
click at [603, 33] on button "089F7B8B-B2A5-4AFE-B5C0-19BA573D28AC Filtro" at bounding box center [587, 27] width 64 height 15
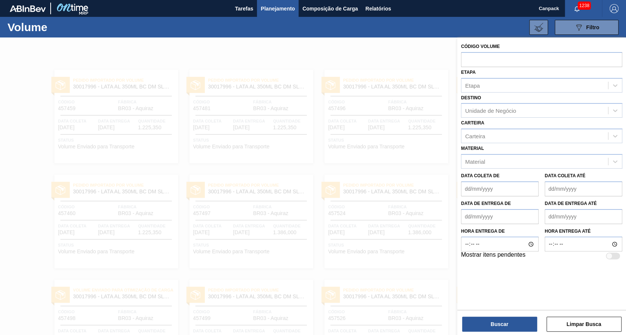
click at [528, 118] on div "Carteira Carteira" at bounding box center [541, 131] width 161 height 26
click at [528, 86] on div "Etapa" at bounding box center [534, 85] width 147 height 11
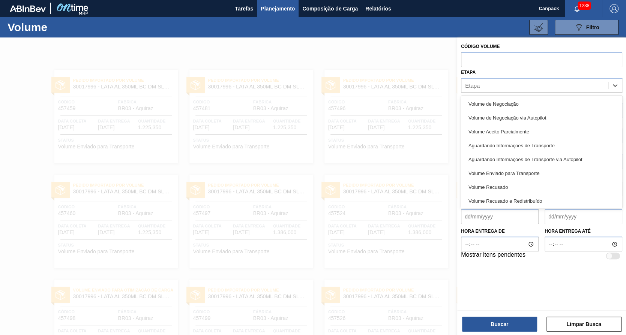
click at [340, 57] on div at bounding box center [313, 205] width 626 height 335
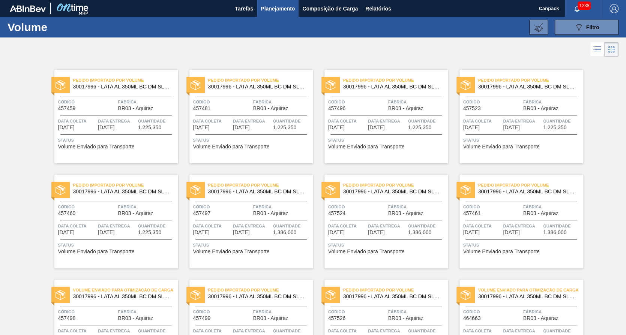
click at [278, 9] on span "Planejamento" at bounding box center [278, 8] width 34 height 9
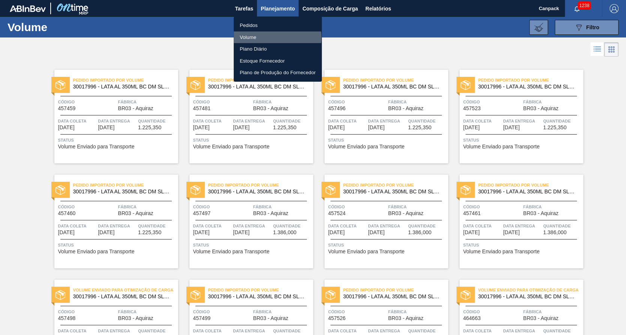
click at [277, 37] on li "Volume" at bounding box center [278, 38] width 88 height 12
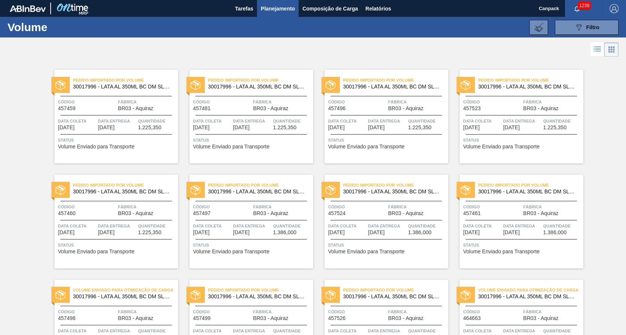
click at [602, 39] on main "Tarefas Planejamento Composição de Carga Relatórios Canpack 1238 Marcar todas c…" at bounding box center [313, 167] width 626 height 335
click at [599, 33] on button "089F7B8B-B2A5-4AFE-B5C0-19BA573D28AC Filtro" at bounding box center [587, 27] width 64 height 15
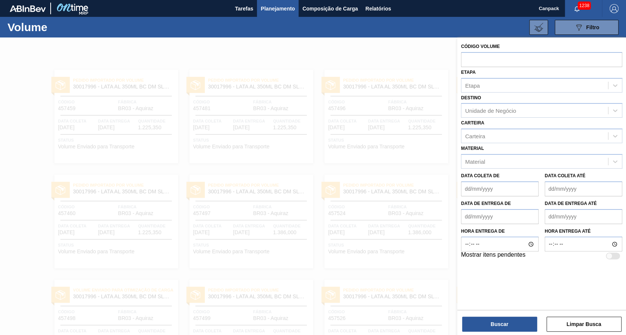
click at [512, 75] on div "Etapa Etapa" at bounding box center [541, 80] width 161 height 26
click at [511, 83] on div "Etapa" at bounding box center [534, 85] width 147 height 11
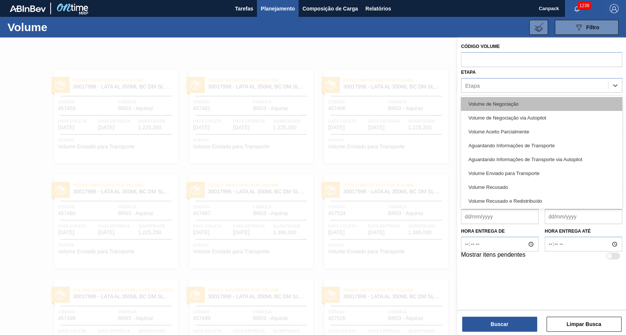
click at [517, 104] on div "Volume de Negociação" at bounding box center [541, 104] width 161 height 14
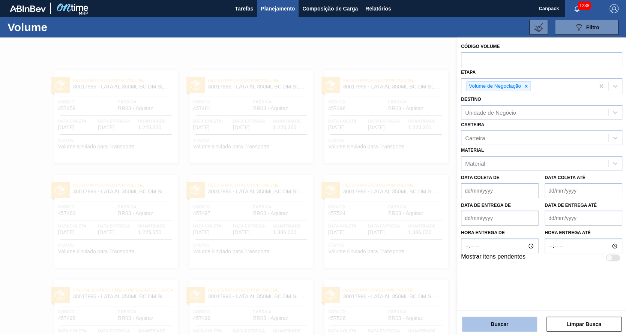
click at [513, 327] on button "Buscar" at bounding box center [499, 324] width 75 height 15
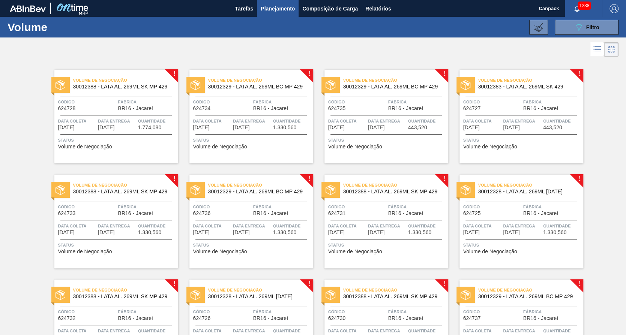
click at [599, 49] on icon at bounding box center [597, 49] width 9 height 9
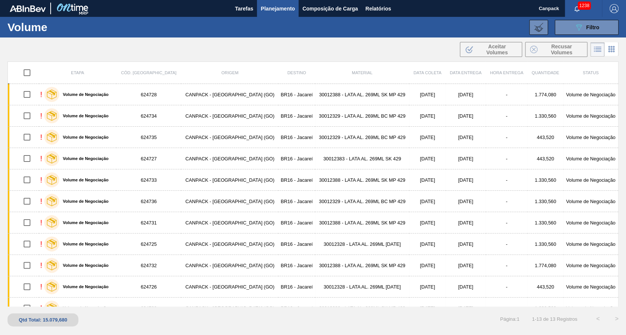
click at [55, 41] on div ".b{fill:var(--color-action-default)} Aceitar Volumes Recusar Volumes" at bounding box center [313, 50] width 626 height 18
click at [245, 14] on button "Tarefas" at bounding box center [244, 8] width 26 height 17
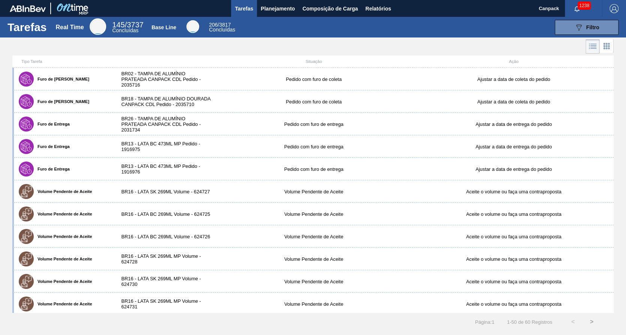
click at [607, 41] on li at bounding box center [607, 46] width 14 height 14
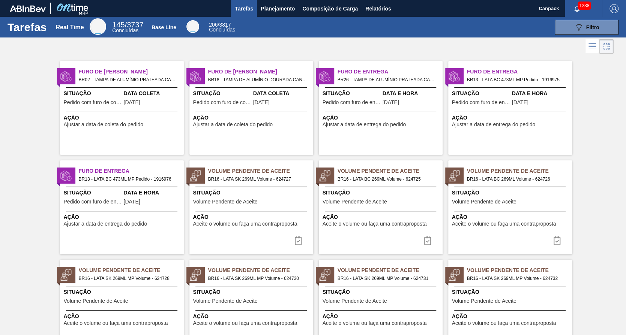
drag, startPoint x: 615, startPoint y: 153, endPoint x: 612, endPoint y: 144, distance: 9.3
click at [134, 103] on span "23/09/2025" at bounding box center [132, 103] width 17 height 6
click at [606, 29] on button "089F7B8B-B2A5-4AFE-B5C0-19BA573D28AC Filtro" at bounding box center [587, 27] width 64 height 15
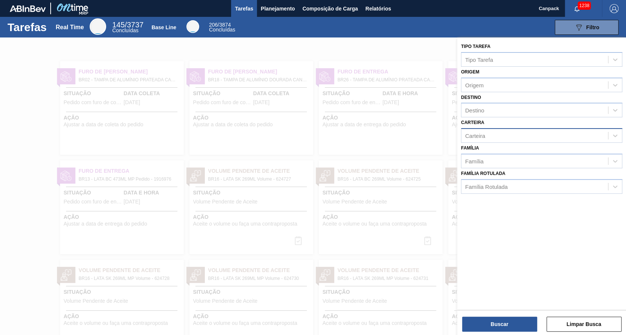
click at [508, 128] on div "Carteira" at bounding box center [541, 135] width 161 height 15
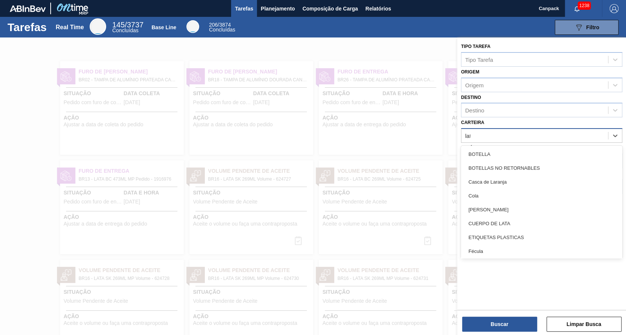
type input "lata"
drag, startPoint x: 504, startPoint y: 199, endPoint x: 506, endPoint y: 182, distance: 17.7
click at [504, 196] on div "LATAS DE ALUMINIO" at bounding box center [541, 196] width 161 height 14
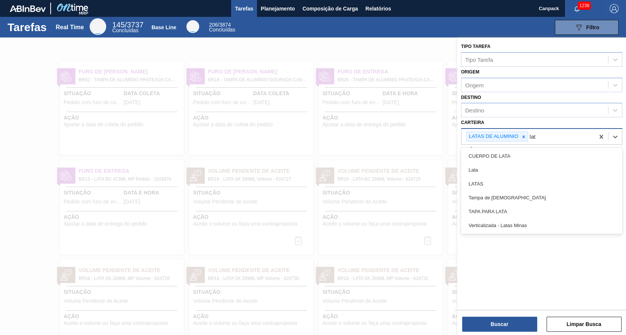
type input "lata"
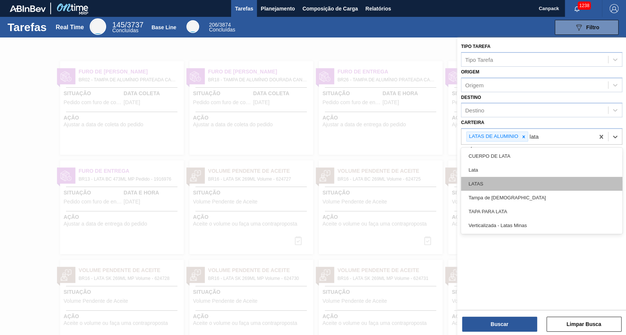
click at [536, 189] on div "LATAS" at bounding box center [541, 184] width 161 height 14
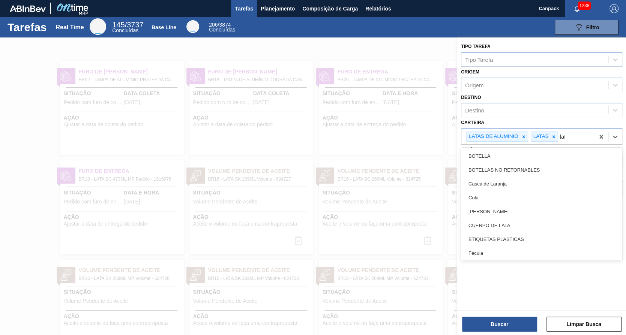
type input "lata"
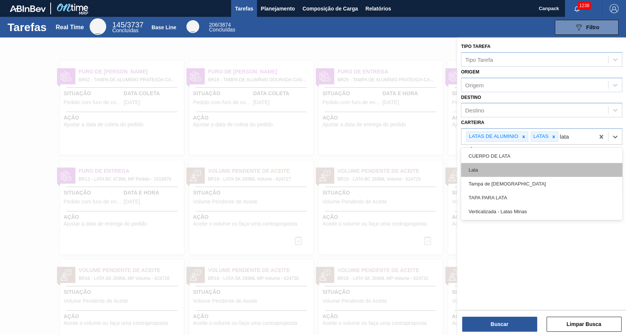
click at [508, 169] on div "Lata" at bounding box center [541, 170] width 161 height 14
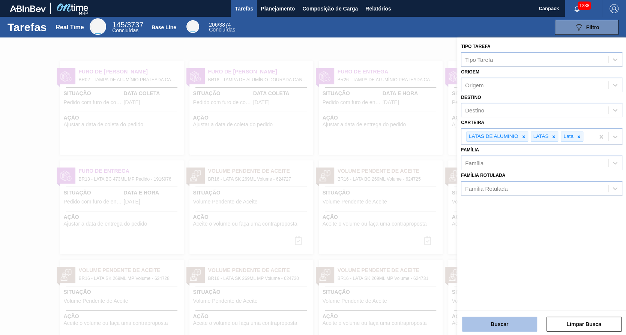
click at [500, 322] on button "Buscar" at bounding box center [499, 324] width 75 height 15
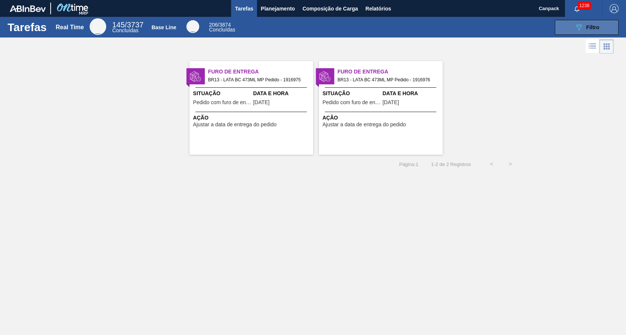
click at [582, 30] on icon "089F7B8B-B2A5-4AFE-B5C0-19BA573D28AC" at bounding box center [578, 27] width 9 height 9
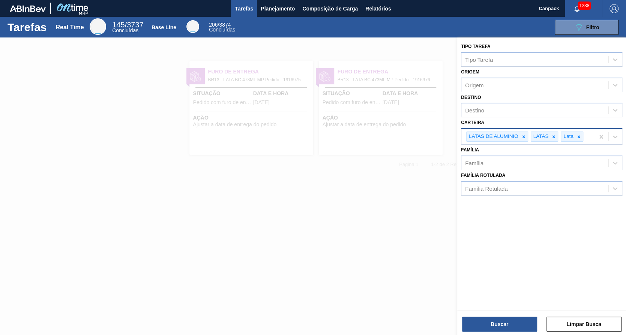
click at [591, 140] on div "LATAS DE ALUMINIO LATAS Lata" at bounding box center [527, 136] width 133 height 15
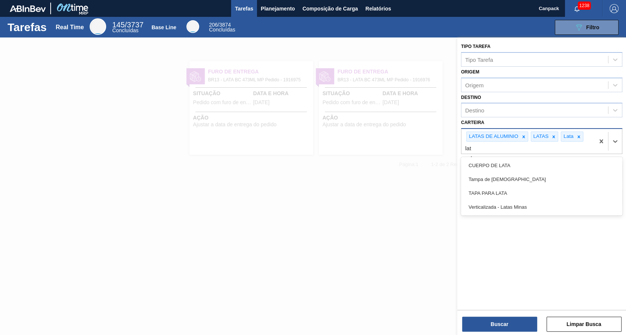
type input "lata"
click at [536, 165] on div "CUERPO DE LATA" at bounding box center [541, 166] width 161 height 14
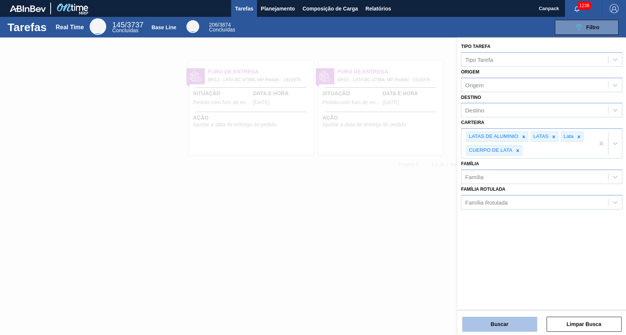
click at [489, 321] on button "Buscar" at bounding box center [499, 324] width 75 height 15
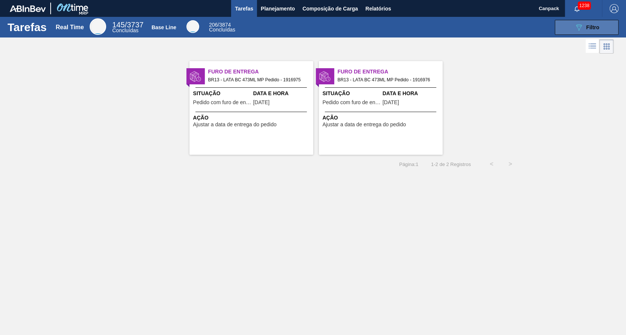
click at [603, 31] on button "089F7B8B-B2A5-4AFE-B5C0-19BA573D28AC Filtro" at bounding box center [587, 27] width 64 height 15
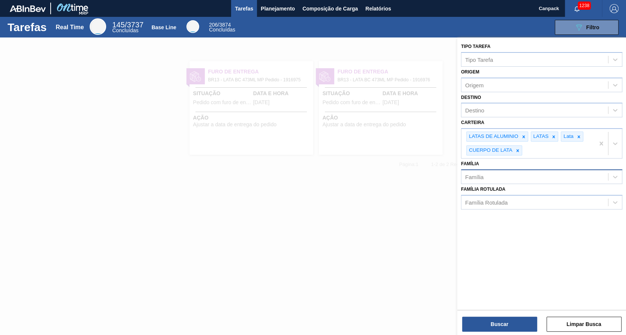
click at [546, 175] on div "Família" at bounding box center [534, 176] width 147 height 11
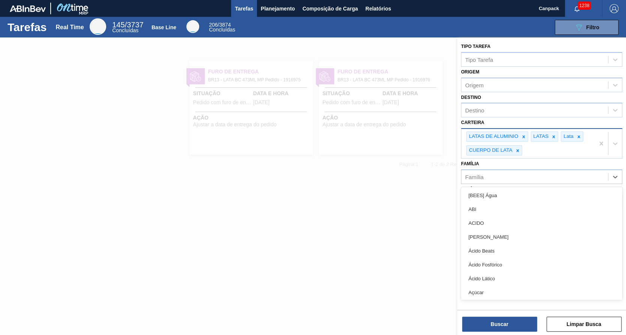
click at [528, 135] on div "LATAS DE ALUMINIO LATAS Lata CUERPO DE LATA" at bounding box center [527, 143] width 133 height 29
click at [524, 135] on icon at bounding box center [523, 136] width 5 height 5
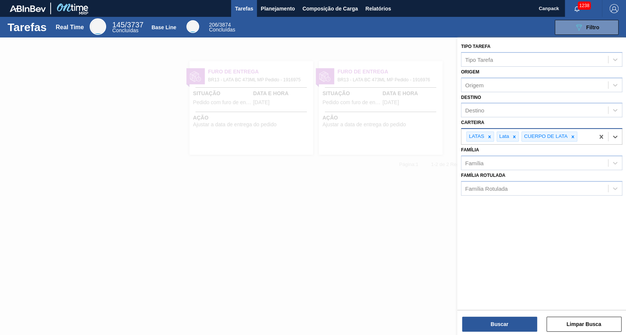
click at [524, 135] on div "CUERPO DE LATA" at bounding box center [545, 136] width 47 height 9
click at [518, 136] on div at bounding box center [514, 136] width 8 height 9
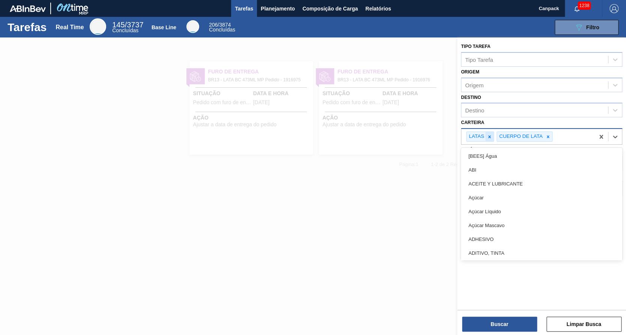
click at [487, 134] on icon at bounding box center [489, 136] width 5 height 5
click at [515, 137] on icon at bounding box center [517, 136] width 5 height 5
click at [494, 282] on div "Tipo Tarefa Tipo Tarefa Origem Origem Destino Destino Carteira option CUERPO DE…" at bounding box center [541, 173] width 169 height 271
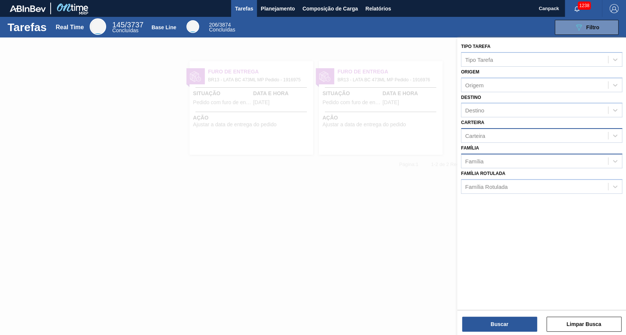
click at [484, 156] on div "Família" at bounding box center [534, 161] width 147 height 11
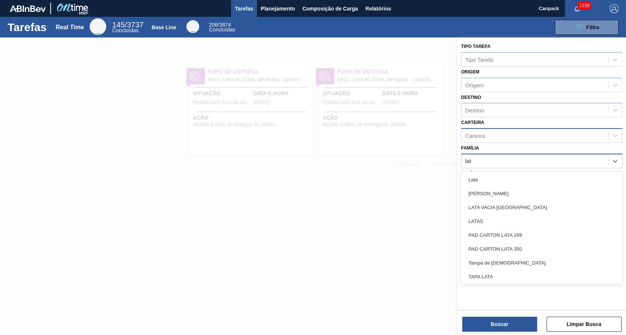
type input "lata"
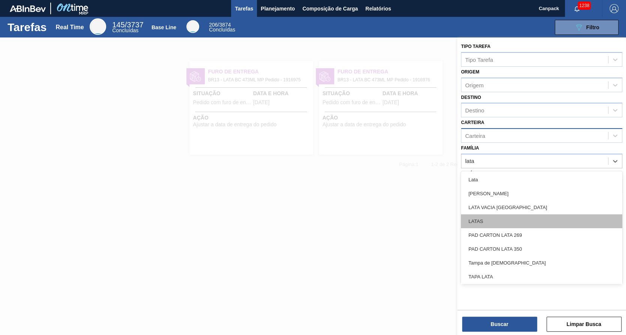
click at [508, 217] on div "LATAS" at bounding box center [541, 222] width 161 height 14
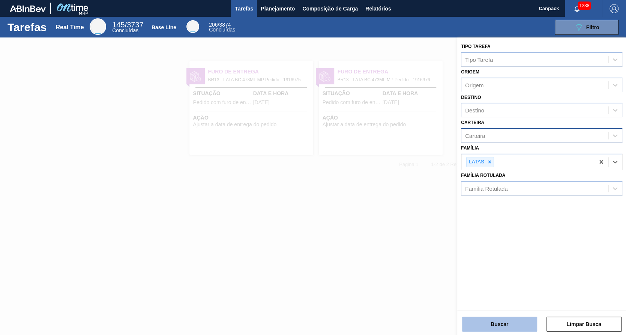
click at [485, 321] on button "Buscar" at bounding box center [499, 324] width 75 height 15
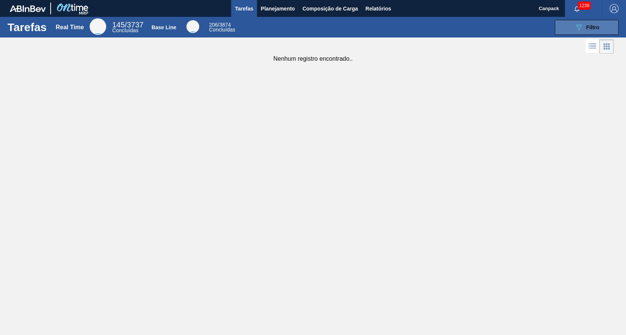
click at [588, 21] on button "089F7B8B-B2A5-4AFE-B5C0-19BA573D28AC Filtro" at bounding box center [587, 27] width 64 height 15
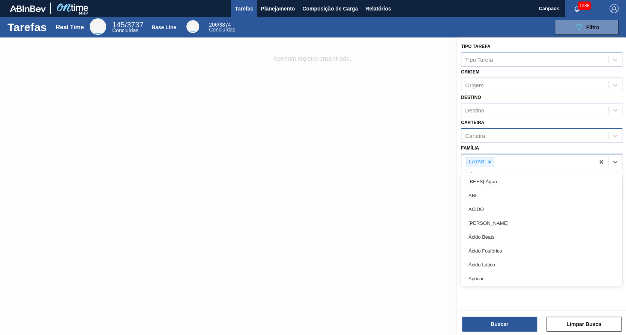
click at [531, 165] on div "LATAS" at bounding box center [527, 162] width 133 height 15
type input "lata"
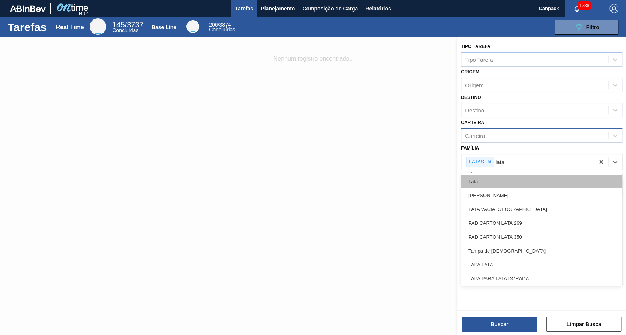
click at [476, 179] on div "Lata" at bounding box center [541, 182] width 161 height 14
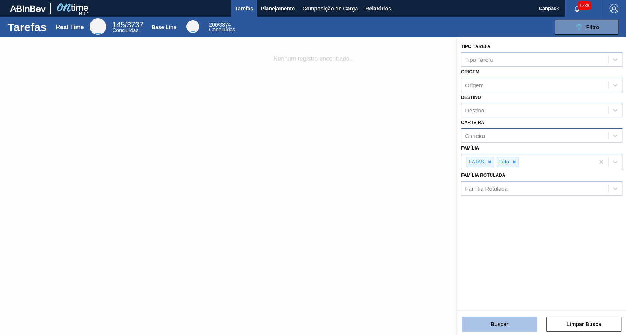
click at [500, 326] on button "Buscar" at bounding box center [499, 324] width 75 height 15
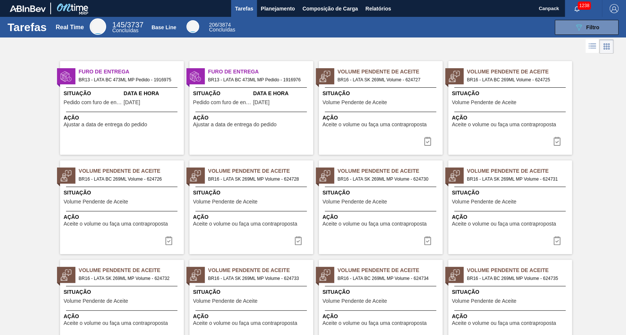
click at [369, 76] on div "Volume Pendente de Aceite BR16 - LATA SK 269ML Volume - 624727" at bounding box center [400, 76] width 124 height 16
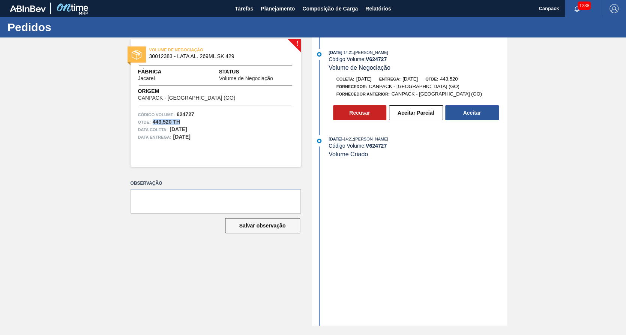
drag, startPoint x: 158, startPoint y: 123, endPoint x: 180, endPoint y: 120, distance: 22.4
click at [180, 120] on div "Qtde : 443,520 TH" at bounding box center [215, 123] width 155 height 8
drag, startPoint x: 180, startPoint y: 120, endPoint x: 186, endPoint y: 132, distance: 13.9
click at [186, 132] on div "Data coleta: 02/10/2025" at bounding box center [215, 130] width 155 height 8
drag, startPoint x: 186, startPoint y: 132, endPoint x: 250, endPoint y: 123, distance: 65.2
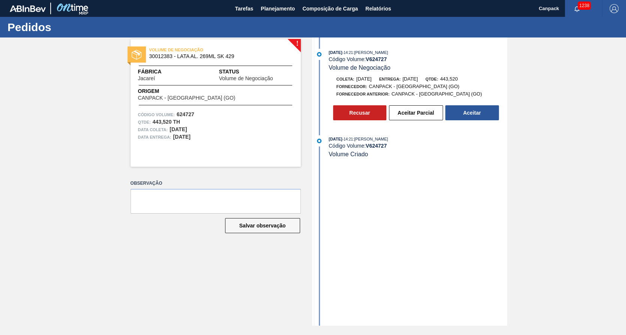
click at [250, 123] on div "Qtde : 443,520 TH" at bounding box center [215, 123] width 155 height 8
drag, startPoint x: 201, startPoint y: 58, endPoint x: 241, endPoint y: 51, distance: 40.8
click at [241, 51] on div "VOLUME DE NEGOCIAÇÃO 30012383 - LATA AL. 269ML SK 429" at bounding box center [234, 52] width 170 height 13
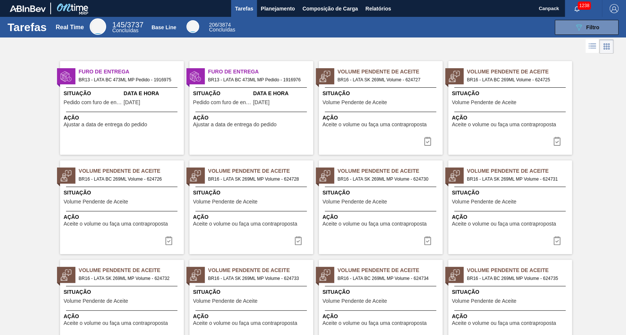
click at [598, 116] on div "Furo de Entrega BR13 - LATA BC 473ML MP Pedido - 1916975 Situação Pedido com fu…" at bounding box center [313, 255] width 626 height 398
click at [381, 10] on span "Relatórios" at bounding box center [378, 8] width 26 height 9
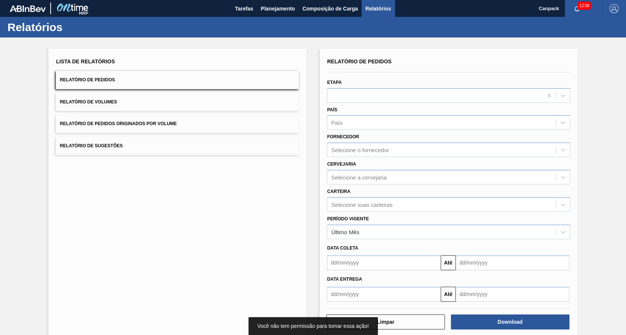
click at [125, 100] on button "Relatório de Volumes" at bounding box center [177, 102] width 243 height 18
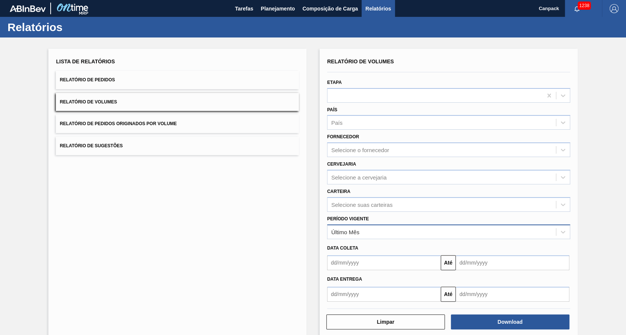
scroll to position [11, 0]
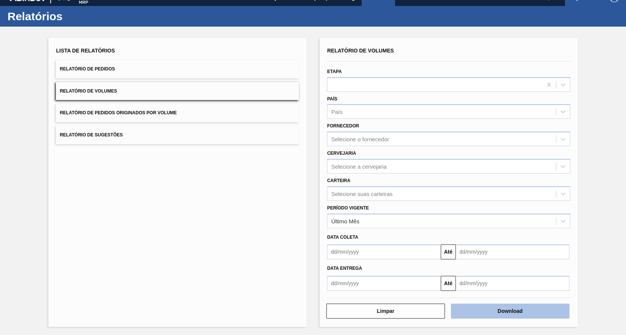
click at [485, 308] on button "Download" at bounding box center [510, 311] width 119 height 15
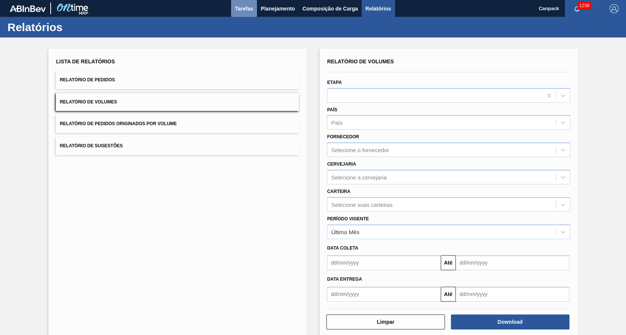
click at [247, 6] on span "Tarefas" at bounding box center [244, 8] width 18 height 9
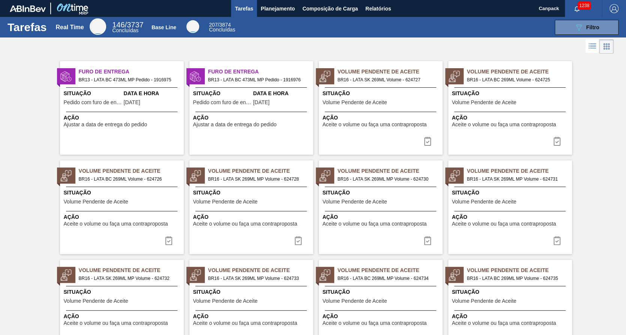
click at [369, 104] on span "Volume Pendente de Aceite" at bounding box center [355, 103] width 65 height 6
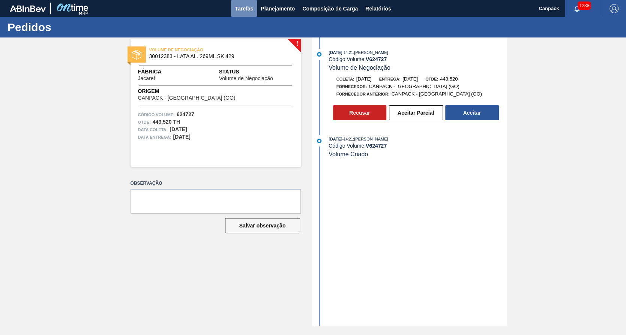
click at [235, 8] on span "Tarefas" at bounding box center [244, 8] width 18 height 9
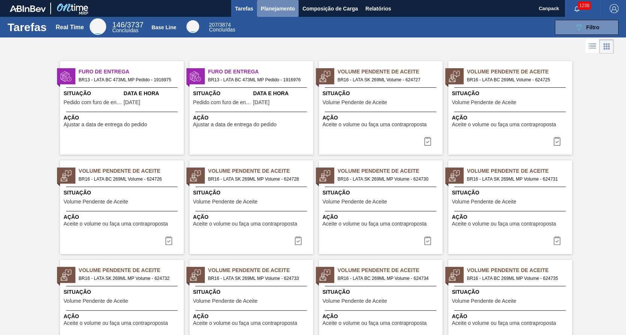
click at [273, 10] on span "Planejamento" at bounding box center [278, 8] width 34 height 9
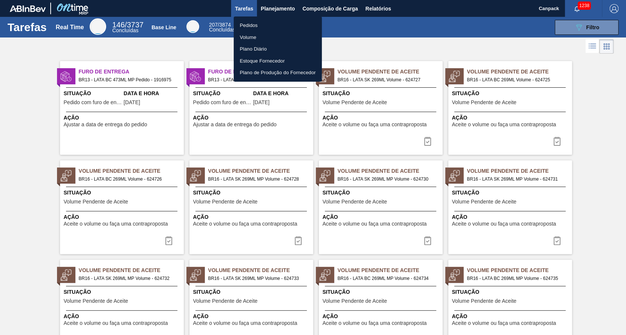
click at [338, 38] on div at bounding box center [313, 167] width 626 height 335
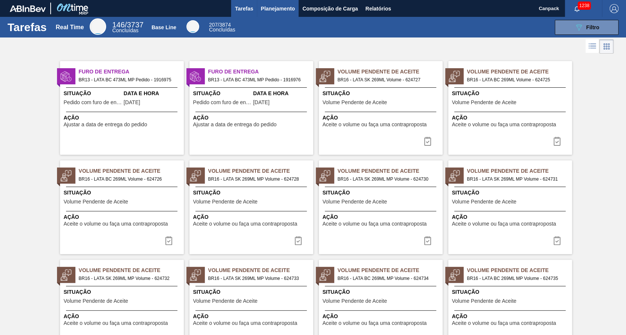
click at [287, 8] on span "Planejamento" at bounding box center [278, 8] width 34 height 9
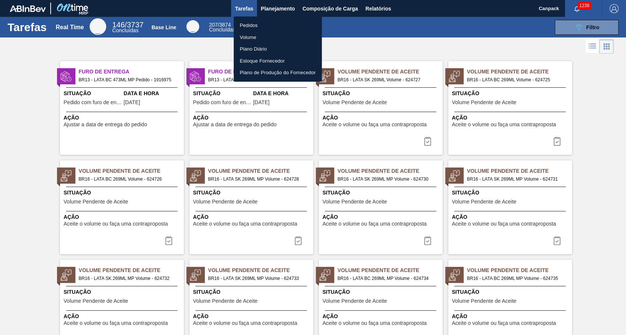
drag, startPoint x: 367, startPoint y: 37, endPoint x: 359, endPoint y: 38, distance: 8.3
click at [367, 37] on div at bounding box center [313, 167] width 626 height 335
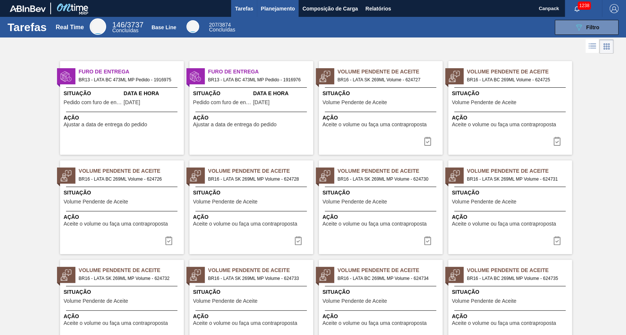
click at [275, 10] on span "Planejamento" at bounding box center [278, 8] width 34 height 9
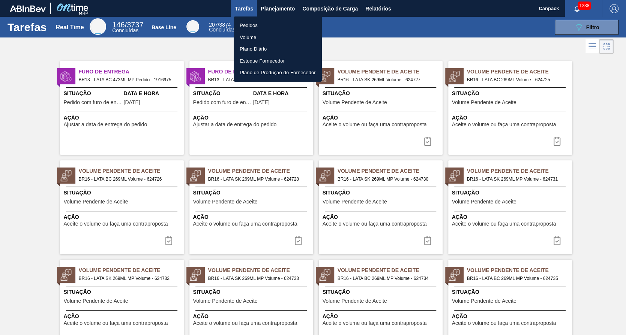
click at [261, 36] on li "Volume" at bounding box center [278, 38] width 88 height 12
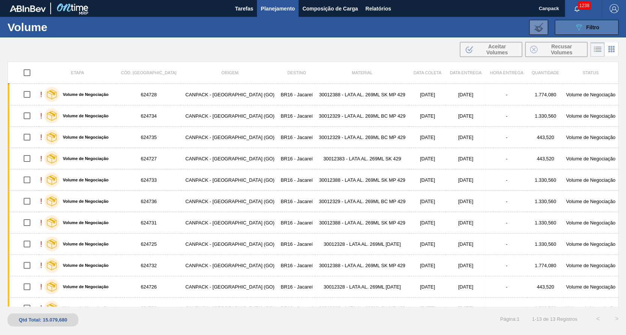
click at [589, 25] on span "Filtro" at bounding box center [592, 27] width 13 height 6
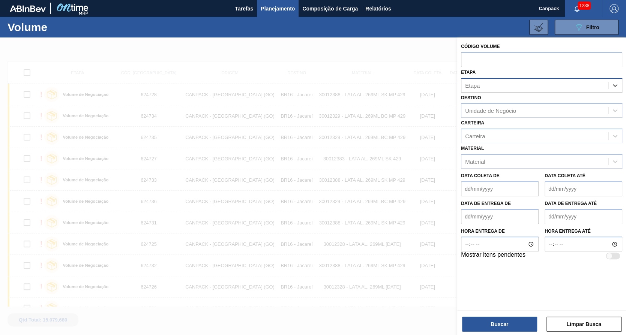
drag, startPoint x: 603, startPoint y: 84, endPoint x: 598, endPoint y: 84, distance: 4.5
click at [505, 326] on button "Buscar" at bounding box center [499, 324] width 75 height 15
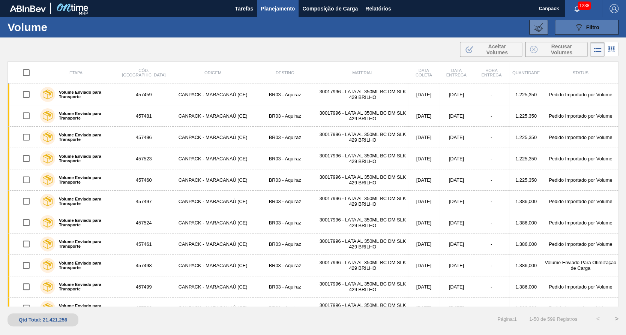
click at [597, 25] on span "Filtro" at bounding box center [592, 27] width 13 height 6
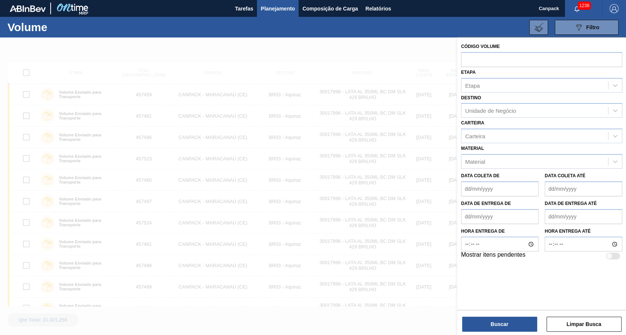
click at [340, 62] on div at bounding box center [313, 205] width 626 height 335
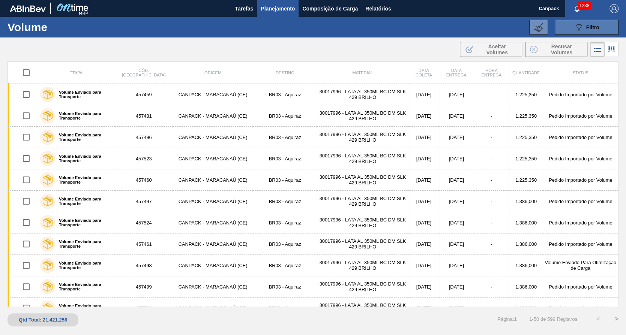
click at [582, 30] on icon "089F7B8B-B2A5-4AFE-B5C0-19BA573D28AC" at bounding box center [578, 27] width 9 height 9
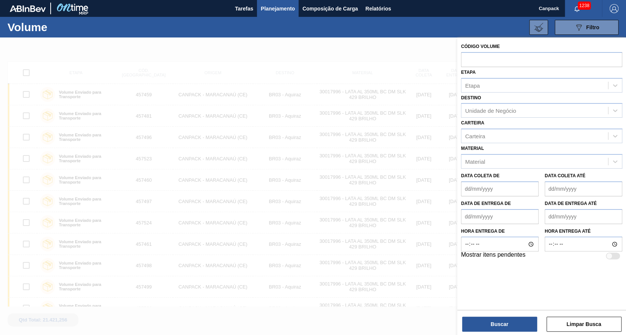
click at [500, 76] on div "Etapa Etapa" at bounding box center [541, 80] width 161 height 26
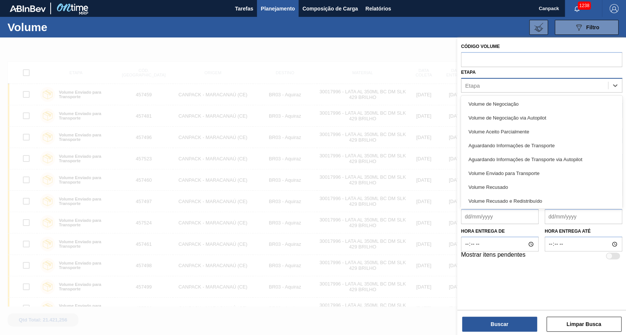
click at [506, 85] on div "Etapa" at bounding box center [534, 85] width 147 height 11
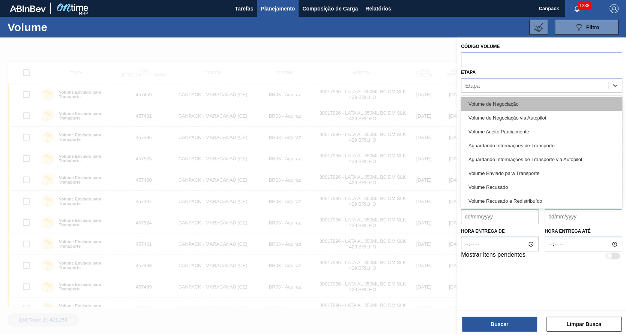
click at [524, 101] on div "Volume de Negociação" at bounding box center [541, 104] width 161 height 14
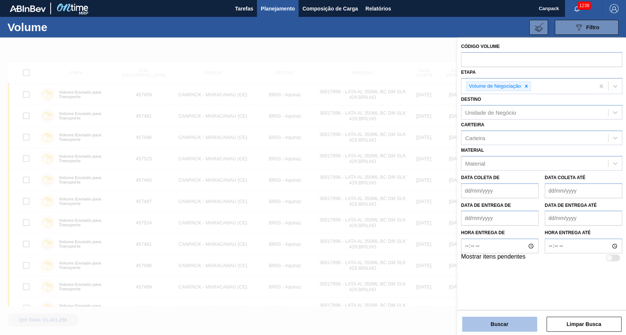
click at [505, 329] on button "Buscar" at bounding box center [499, 324] width 75 height 15
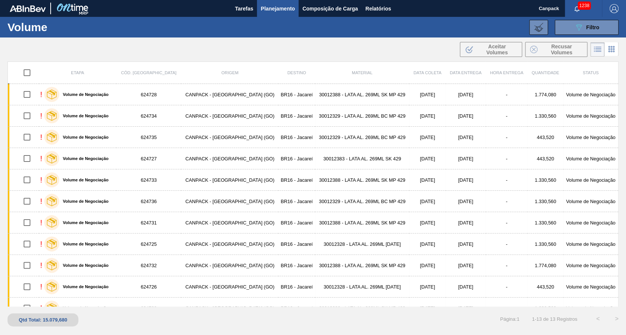
click at [607, 50] on icon at bounding box center [611, 49] width 9 height 9
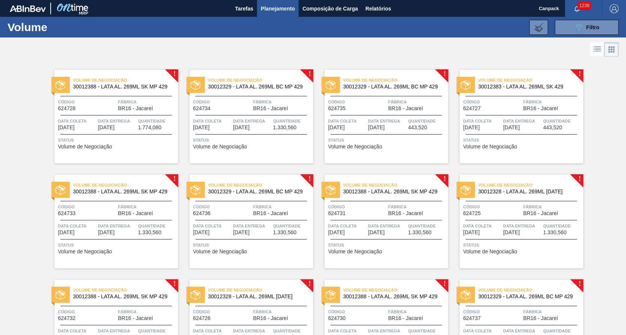
click at [596, 51] on icon at bounding box center [598, 51] width 6 height 0
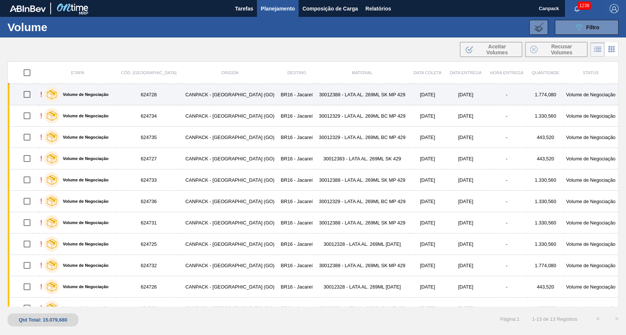
click at [24, 95] on input "checkbox" at bounding box center [27, 95] width 16 height 16
checkbox input "true"
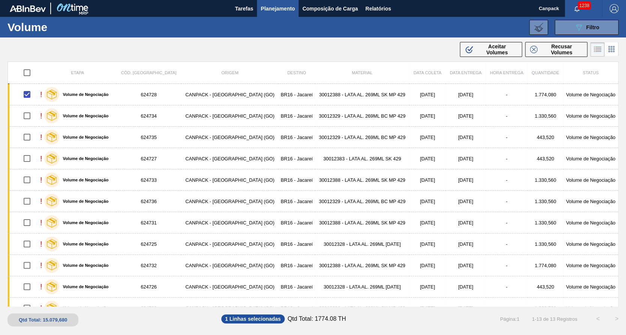
click at [31, 72] on input "checkbox" at bounding box center [27, 73] width 16 height 16
checkbox input "true"
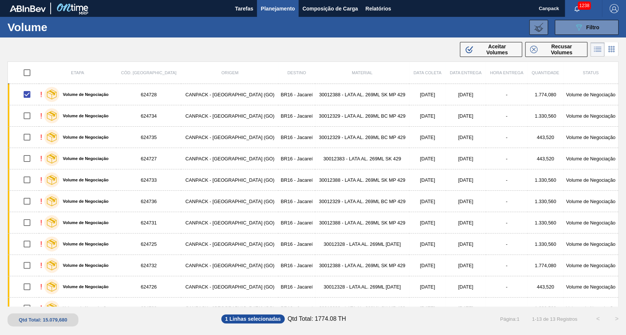
checkbox input "true"
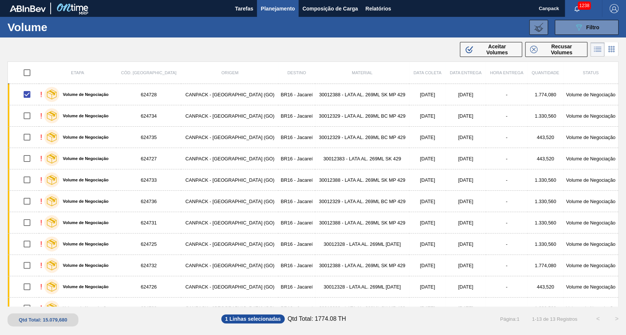
checkbox input "true"
click at [32, 67] on input "checkbox" at bounding box center [27, 73] width 16 height 16
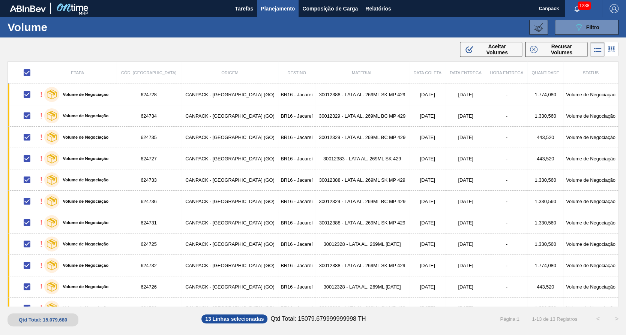
checkbox input "false"
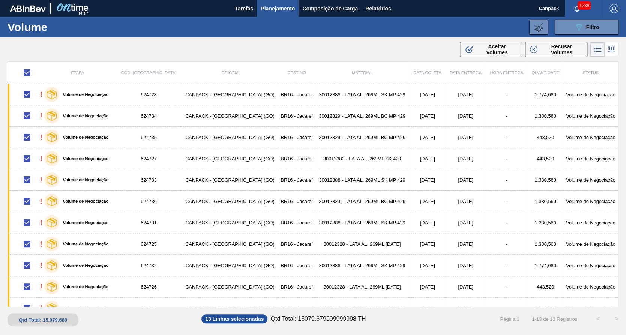
checkbox input "false"
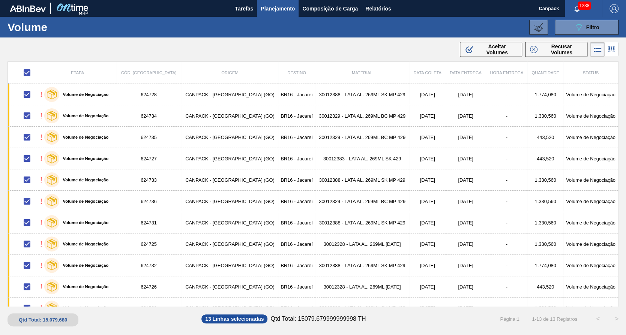
checkbox input "false"
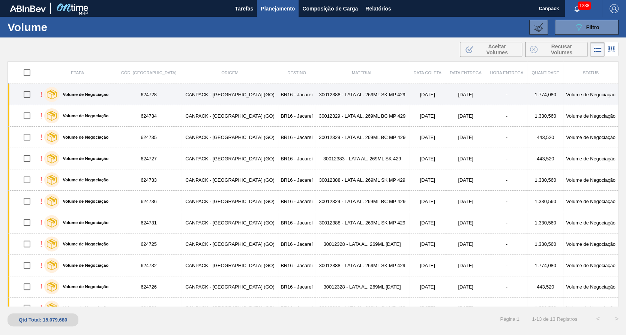
click at [74, 95] on label "Volume de Negociação" at bounding box center [84, 94] width 50 height 5
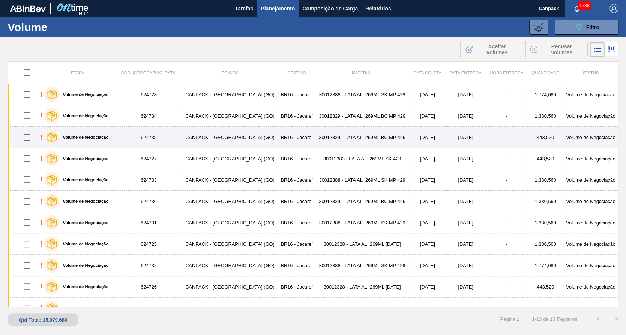
click at [98, 139] on label "Volume de Negociação" at bounding box center [84, 137] width 50 height 5
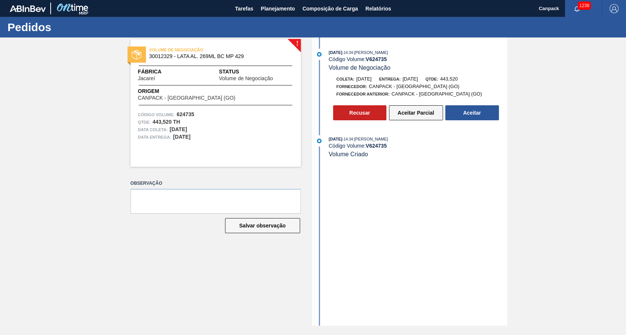
click at [413, 117] on button "Aceitar Parcial" at bounding box center [416, 112] width 54 height 15
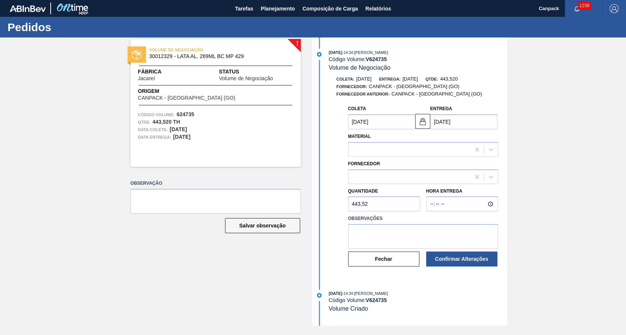
type input "[DATE]"
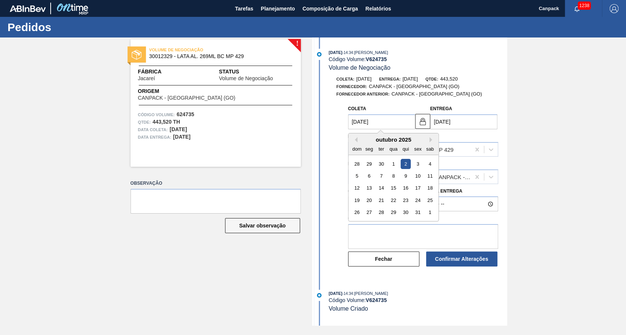
click at [354, 123] on input "[DATE]" at bounding box center [381, 121] width 67 height 15
click at [365, 123] on input "[DATE]" at bounding box center [381, 121] width 67 height 15
click at [360, 123] on input "[DATE]" at bounding box center [381, 121] width 67 height 15
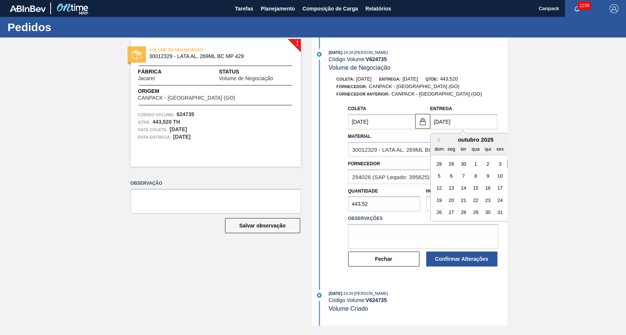
click at [458, 118] on input "[DATE]" at bounding box center [463, 121] width 67 height 15
click at [387, 205] on input "443,52" at bounding box center [384, 204] width 72 height 15
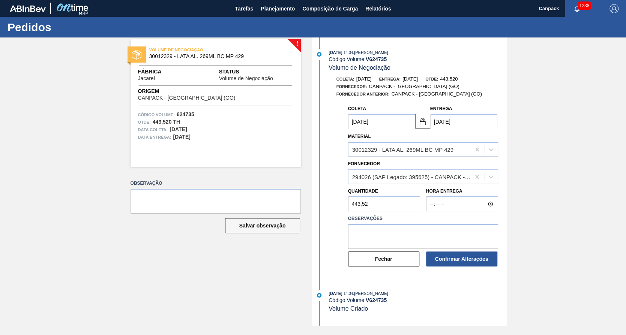
drag, startPoint x: 374, startPoint y: 208, endPoint x: 211, endPoint y: 228, distance: 164.0
click at [237, 228] on div "! VOLUME DE NEGOCIAÇÃO 30012329 - LATA AL. 269ML BC MP 429 Fábrica Jacareí Stat…" at bounding box center [313, 182] width 626 height 288
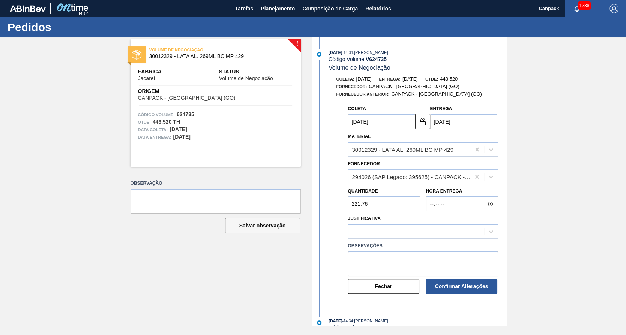
type input "221,76"
click at [377, 288] on button "Fechar" at bounding box center [383, 286] width 71 height 15
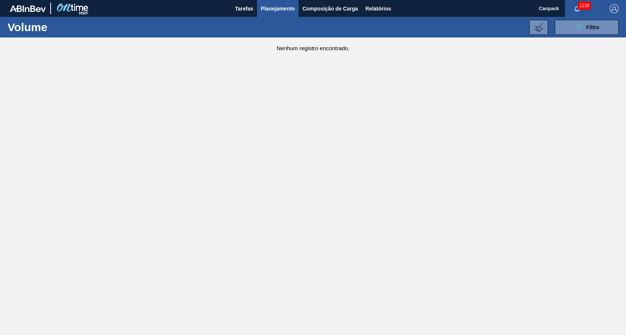
click at [45, 122] on main "Tarefas Planejamento Composição de Carga Relatórios Canpack 1238 Marcar todas c…" at bounding box center [313, 167] width 626 height 335
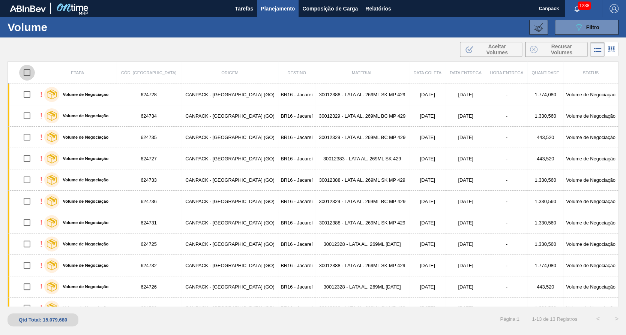
click at [30, 71] on input "checkbox" at bounding box center [27, 73] width 16 height 16
checkbox input "true"
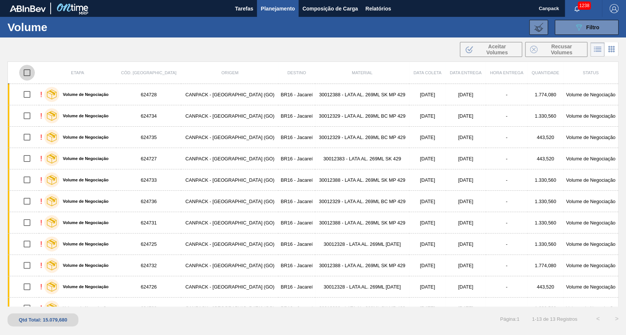
checkbox input "true"
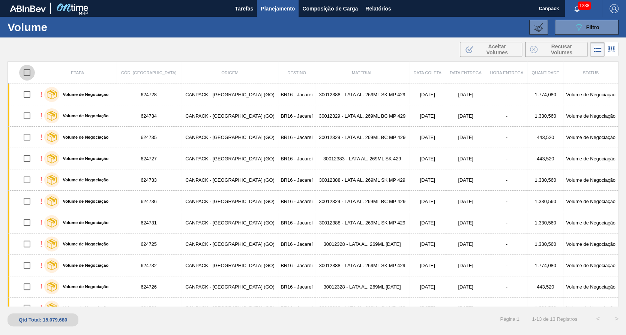
checkbox input "true"
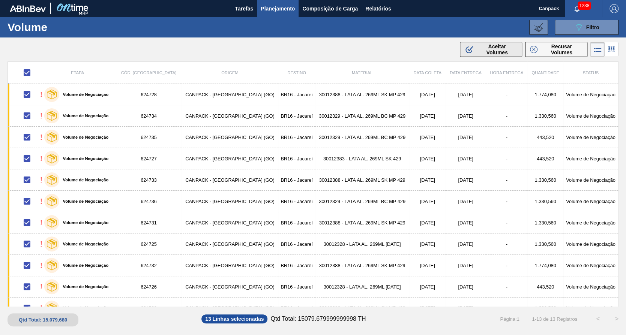
click at [503, 49] on span "Aceitar Volumes" at bounding box center [497, 50] width 41 height 12
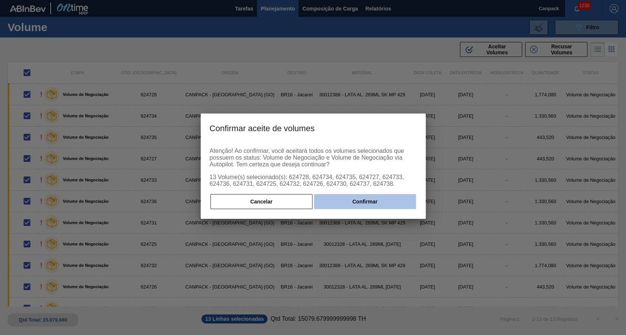
click at [347, 199] on button "Confirmar" at bounding box center [365, 201] width 102 height 15
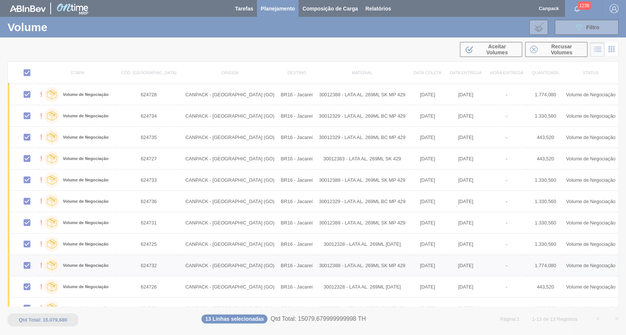
checkbox input "false"
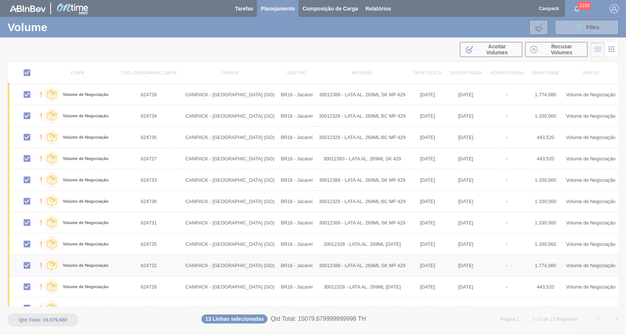
checkbox input "false"
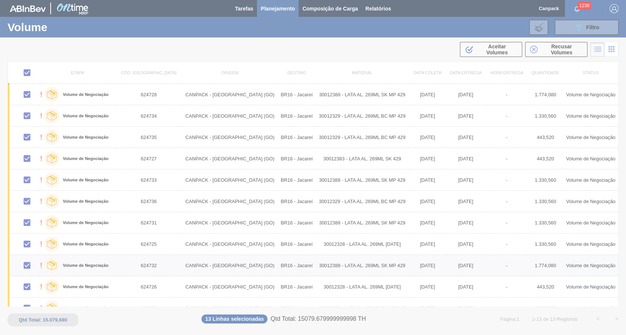
checkbox input "false"
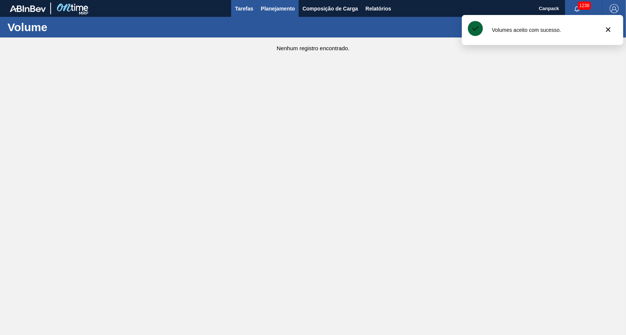
click at [243, 2] on button "Tarefas" at bounding box center [244, 8] width 26 height 17
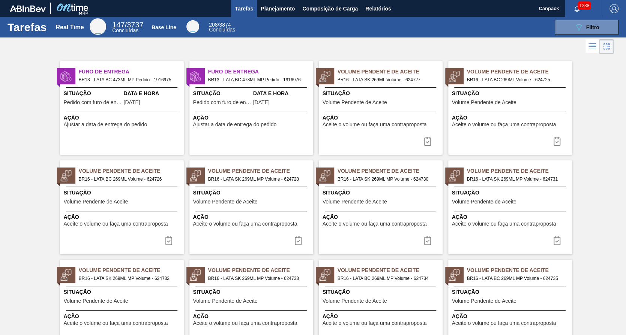
click at [371, 116] on span "Ação" at bounding box center [382, 118] width 118 height 8
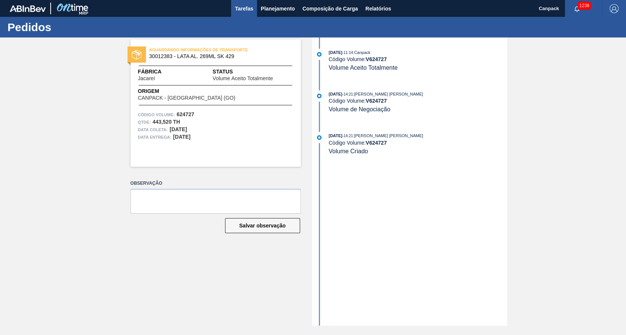
click at [244, 11] on span "Tarefas" at bounding box center [244, 8] width 18 height 9
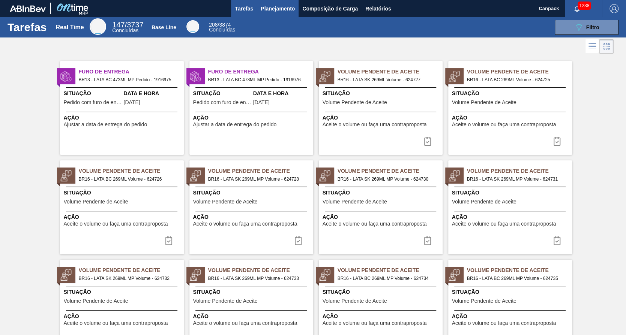
click at [274, 11] on span "Planejamento" at bounding box center [278, 8] width 34 height 9
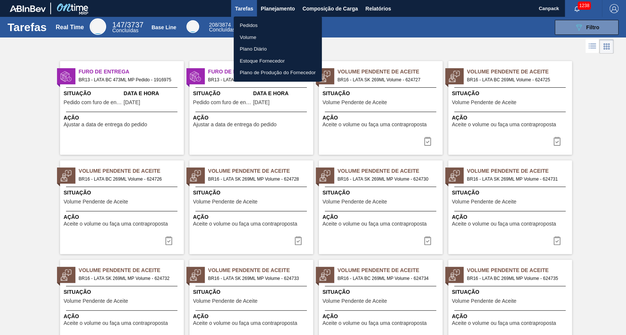
click at [272, 26] on li "Pedidos" at bounding box center [278, 26] width 88 height 12
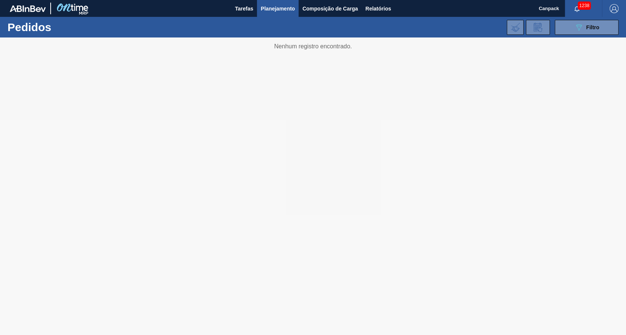
click at [453, 187] on div at bounding box center [313, 187] width 626 height 298
